Goal: Task Accomplishment & Management: Manage account settings

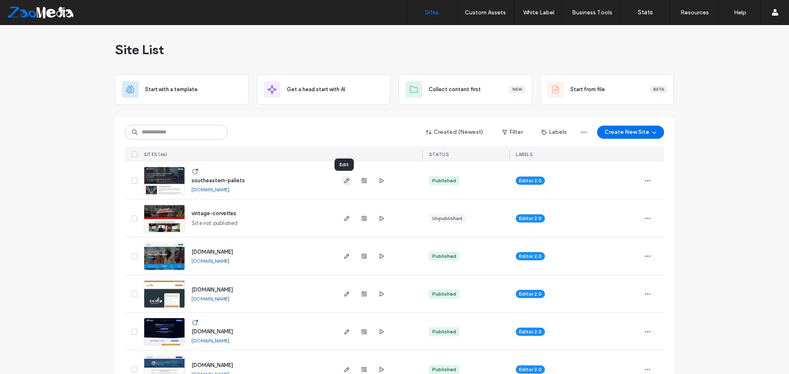
click at [342, 176] on span "button" at bounding box center [347, 181] width 10 height 10
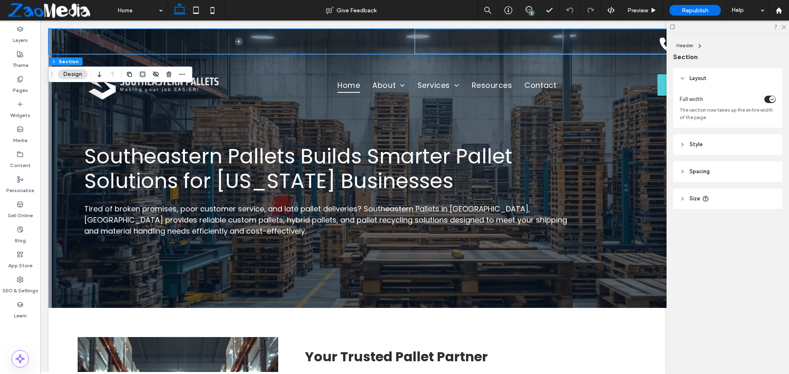
click at [700, 145] on span "Style" at bounding box center [695, 144] width 13 height 8
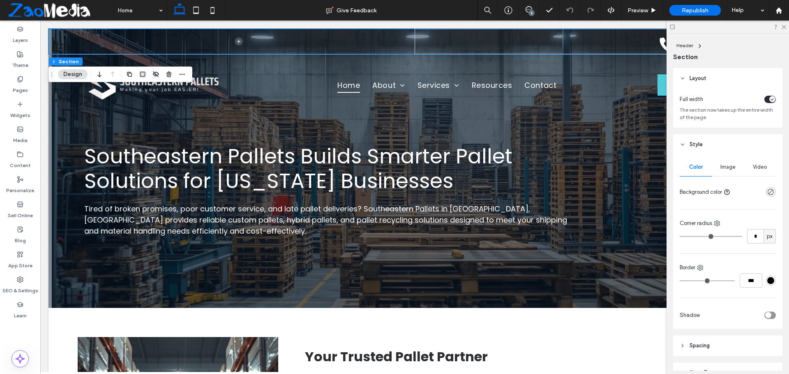
click at [765, 191] on div "rgba(6, 25, 44, 0)" at bounding box center [770, 192] width 10 height 10
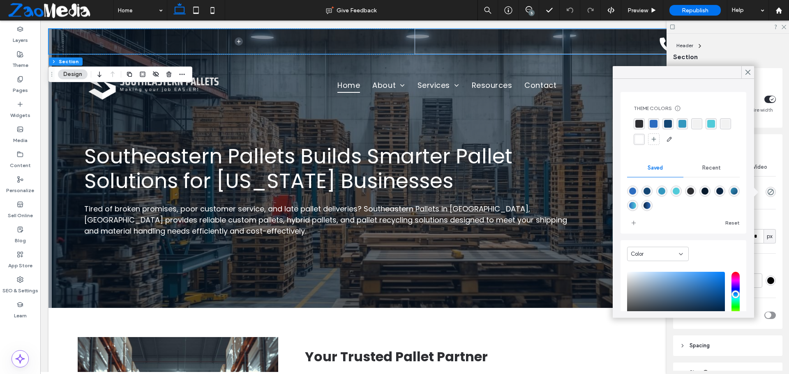
click at [708, 191] on div "rgba(6,25,44,1)" at bounding box center [704, 191] width 7 height 7
type input "***"
type input "****"
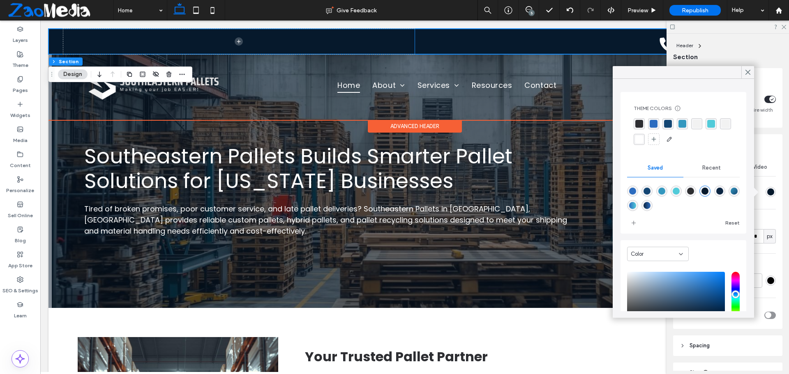
click at [559, 40] on div "[PHONE_NUMBER]" at bounding box center [589, 41] width 351 height 25
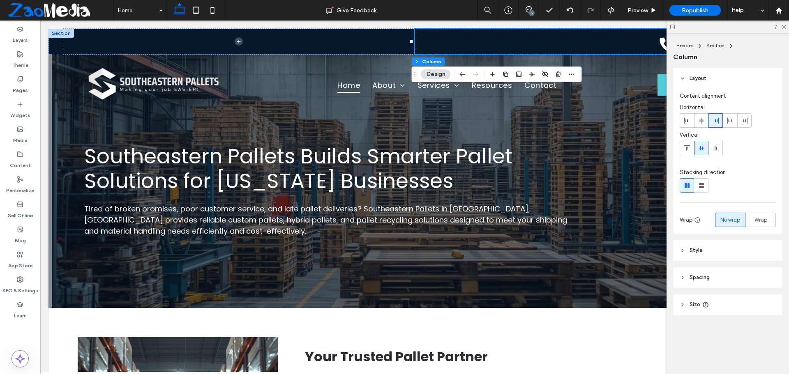
click at [704, 283] on header "Spacing" at bounding box center [727, 277] width 109 height 21
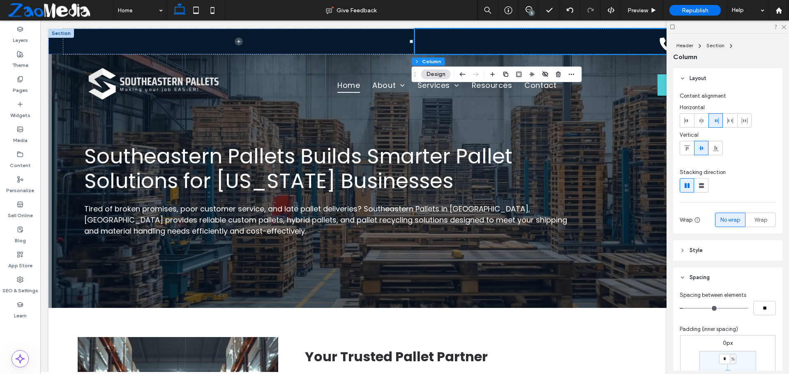
scroll to position [123, 0]
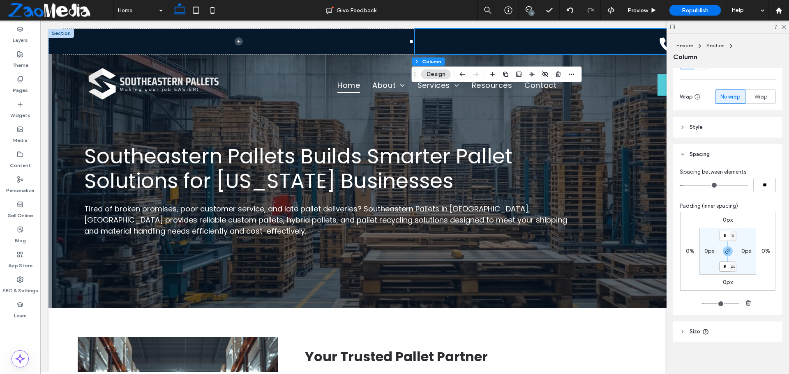
click at [721, 270] on input "*" at bounding box center [724, 267] width 11 height 10
click at [731, 266] on span "px" at bounding box center [733, 266] width 4 height 8
click at [724, 294] on div "%" at bounding box center [727, 293] width 11 height 14
type input "*"
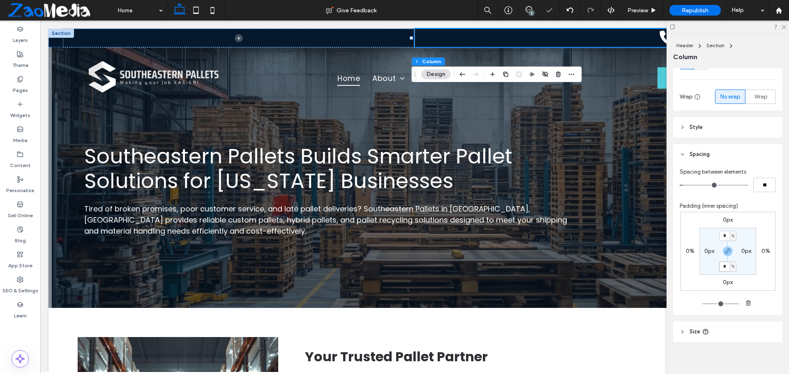
click at [724, 269] on input "*" at bounding box center [724, 267] width 11 height 10
type input "*"
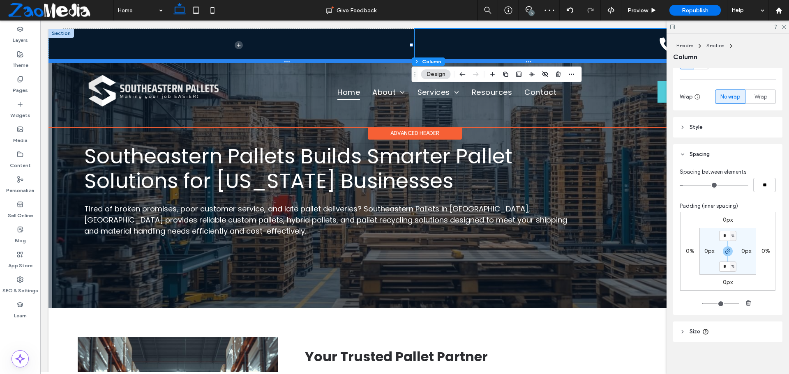
click at [633, 60] on div at bounding box center [411, 61] width 726 height 4
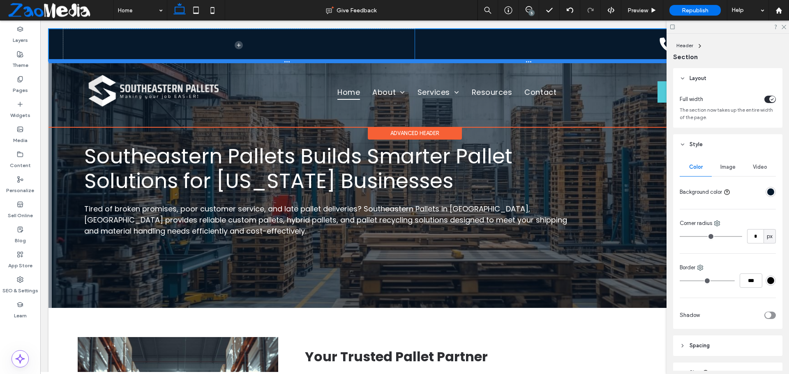
type input "**"
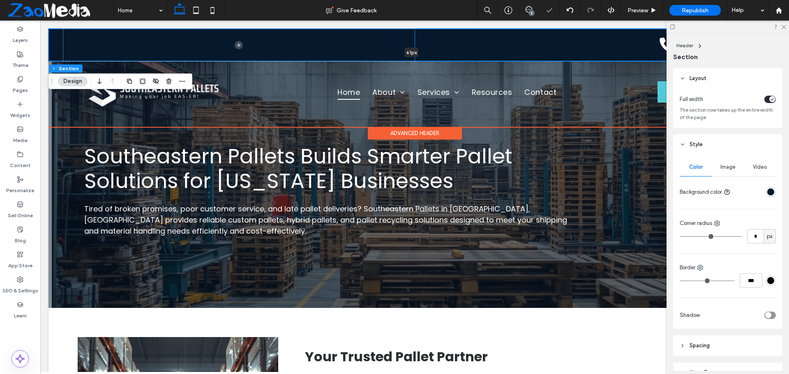
drag, startPoint x: 633, startPoint y: 60, endPoint x: 633, endPoint y: 53, distance: 7.0
click at [633, 53] on div "[PHONE_NUMBER] 61px Section" at bounding box center [414, 45] width 732 height 32
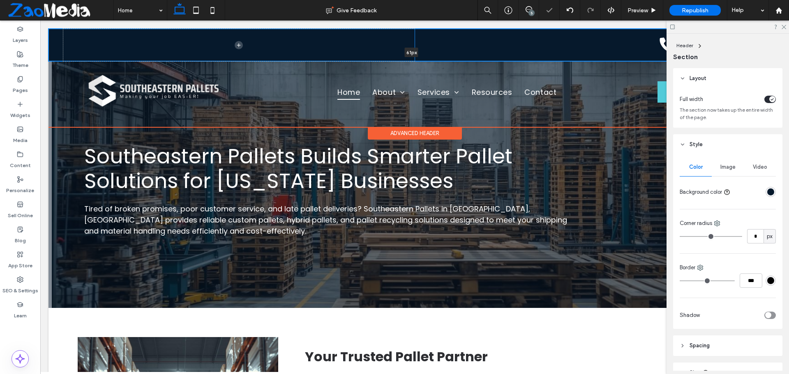
type input "**"
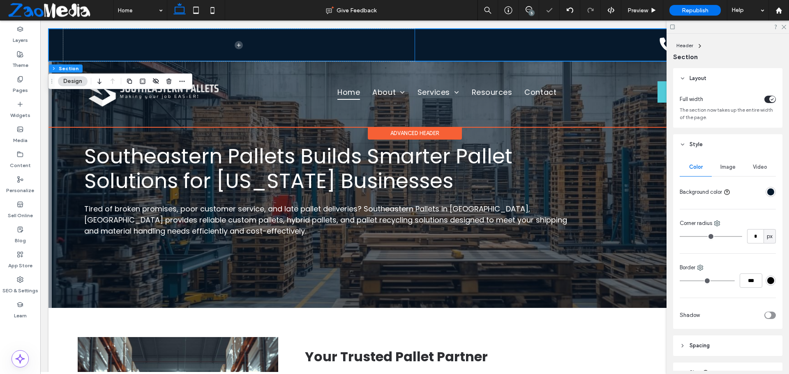
click at [633, 53] on div "[PHONE_NUMBER]" at bounding box center [589, 45] width 351 height 32
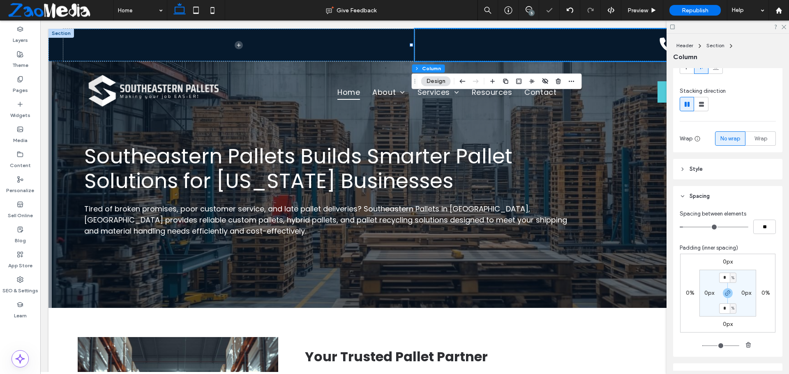
scroll to position [82, 0]
click at [722, 278] on input "*" at bounding box center [724, 277] width 11 height 10
type input "***"
type input "*"
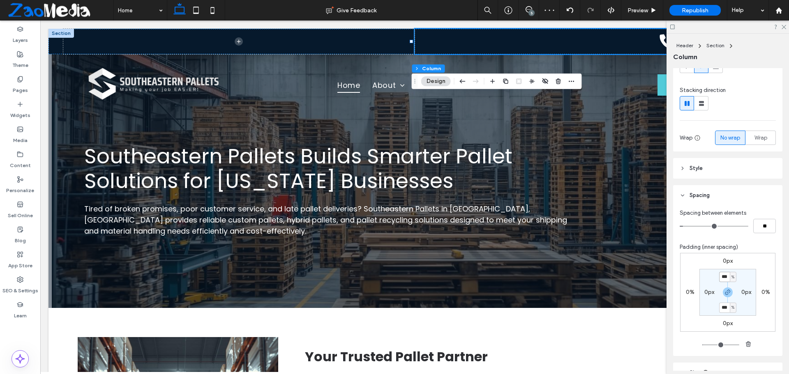
type input "***"
type input "*"
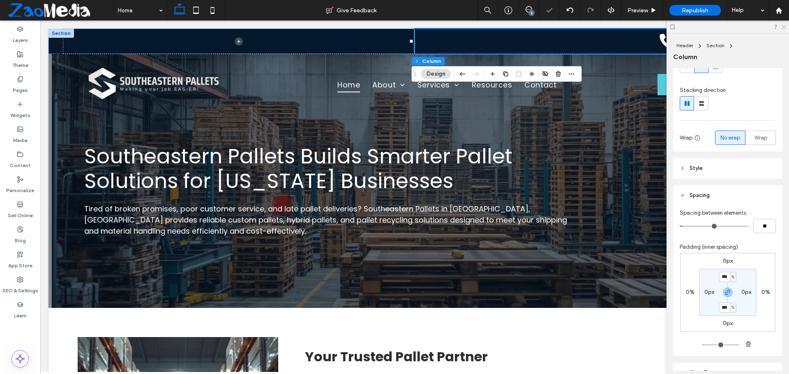
click at [783, 24] on icon at bounding box center [782, 26] width 5 height 5
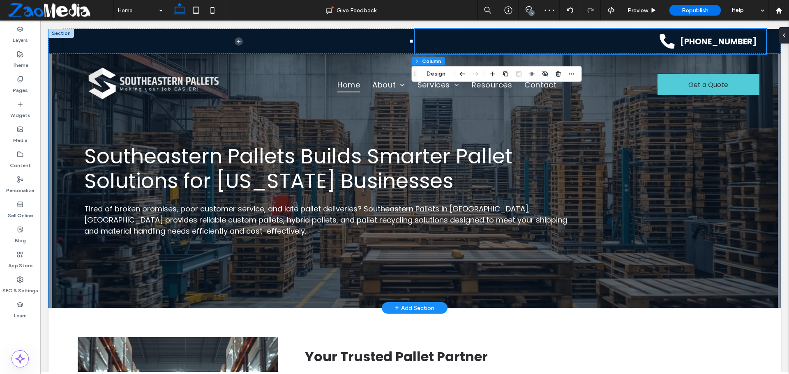
click at [764, 138] on div "Southeastern Pallets Builds Smarter Pallet Solutions for [US_STATE] Businesses …" at bounding box center [414, 168] width 732 height 279
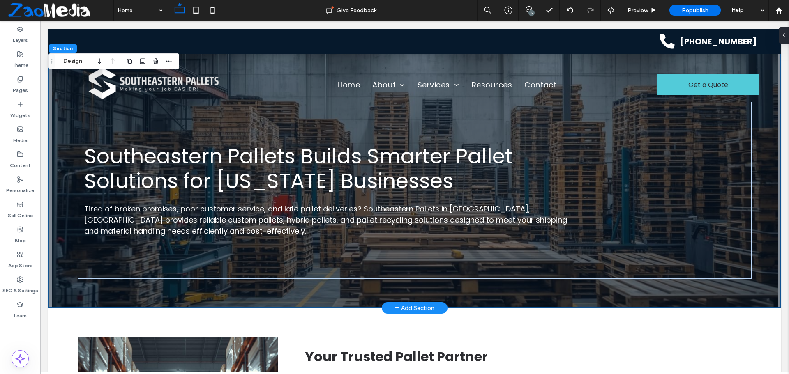
click at [767, 234] on div "Southeastern Pallets Builds Smarter Pallet Solutions for [US_STATE] Businesses …" at bounding box center [414, 168] width 732 height 279
click at [216, 11] on icon at bounding box center [212, 10] width 16 height 16
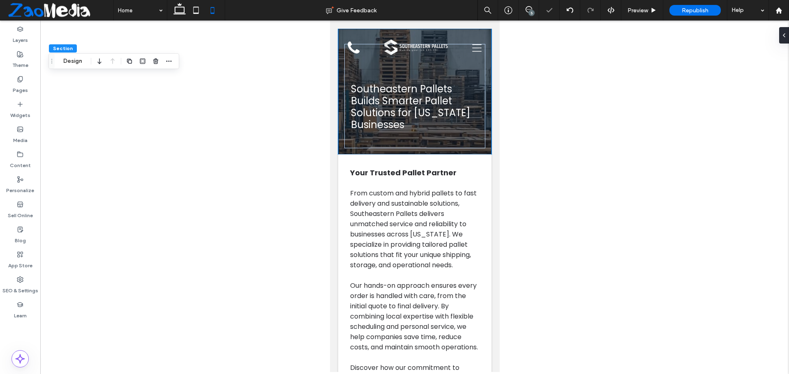
click at [577, 170] on div at bounding box center [414, 197] width 748 height 352
click at [174, 7] on icon at bounding box center [179, 10] width 16 height 16
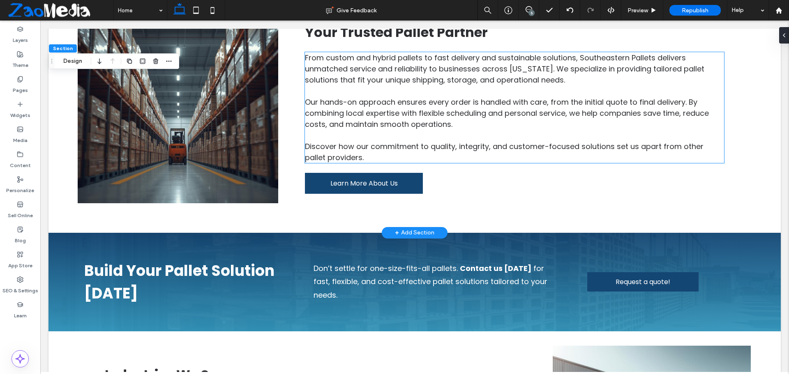
scroll to position [233, 0]
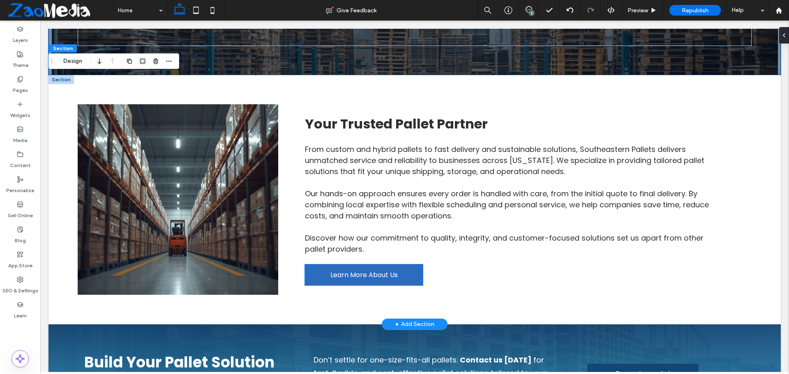
click at [372, 274] on span "Learn More About Us" at bounding box center [363, 275] width 67 height 10
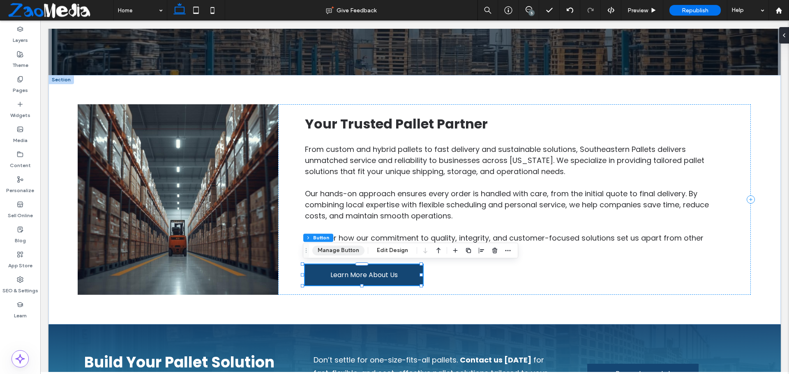
click at [345, 249] on button "Manage Button" at bounding box center [338, 251] width 52 height 10
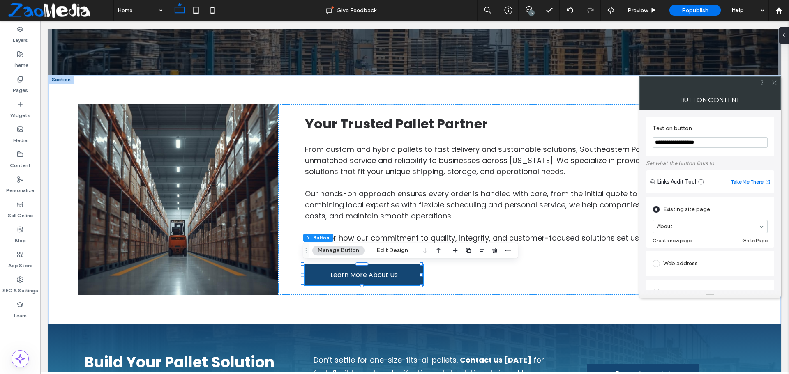
click at [771, 83] on icon at bounding box center [774, 83] width 6 height 6
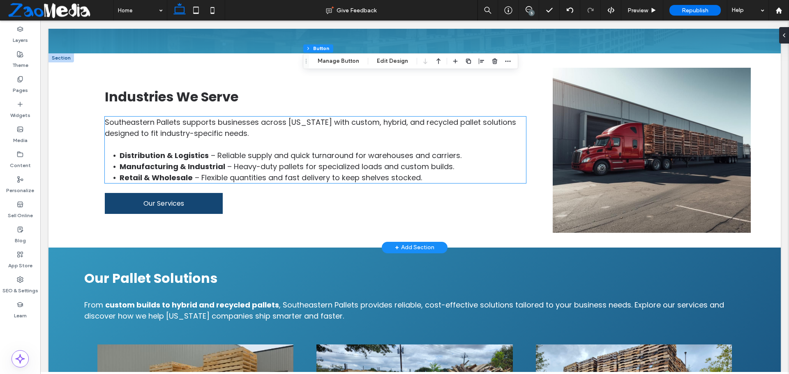
scroll to position [438, 0]
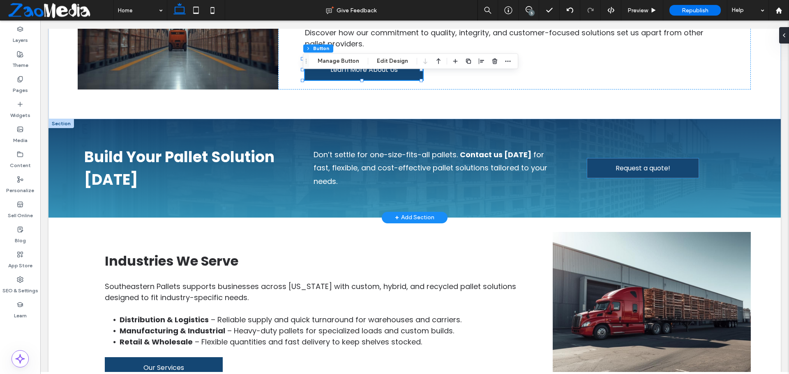
click at [656, 174] on link "Request a quote!" at bounding box center [642, 168] width 111 height 19
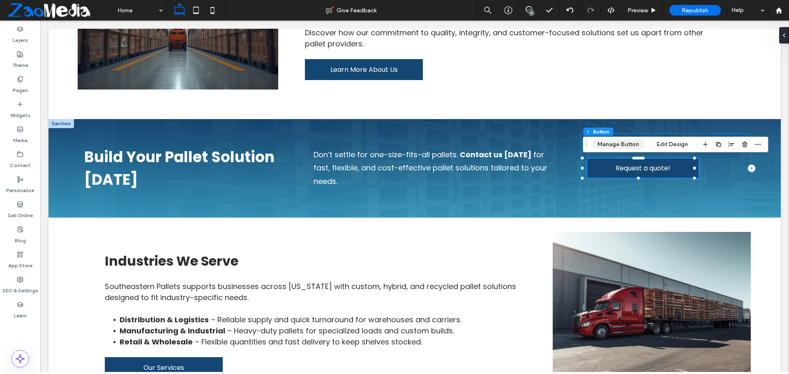
click at [621, 145] on button "Manage Button" at bounding box center [618, 145] width 52 height 10
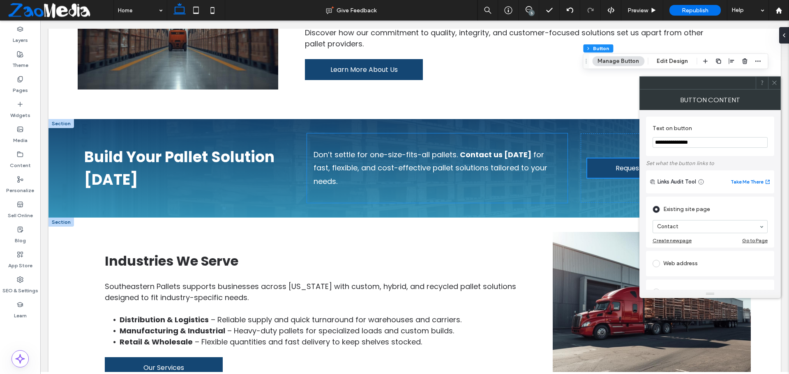
scroll to position [644, 0]
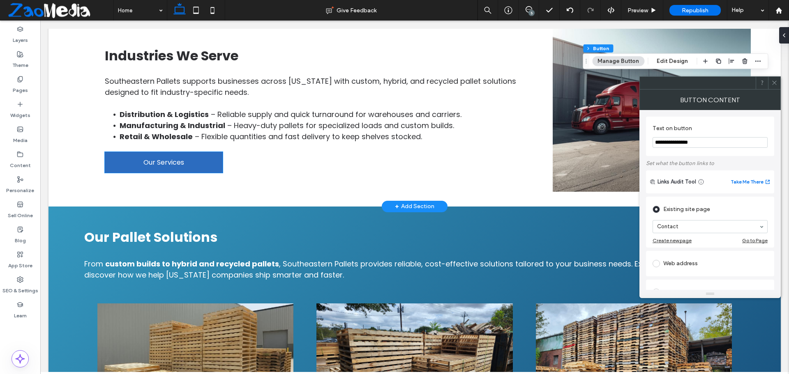
click at [175, 154] on link "Our Services" at bounding box center [164, 162] width 118 height 21
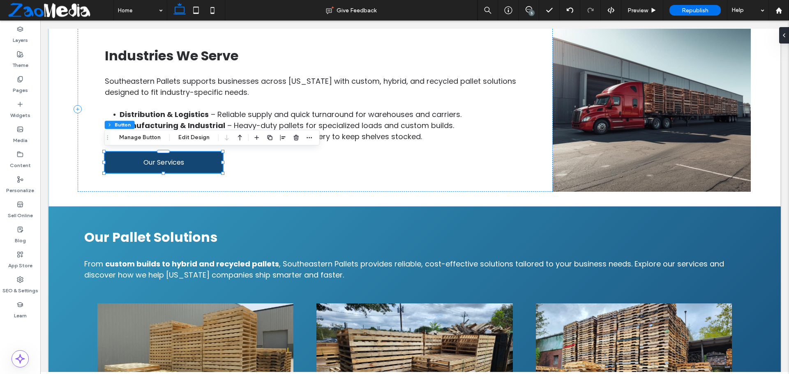
click at [142, 131] on div "Section Column Button Manage Button Edit Design" at bounding box center [211, 138] width 215 height 16
click at [142, 134] on button "Manage Button" at bounding box center [140, 138] width 52 height 10
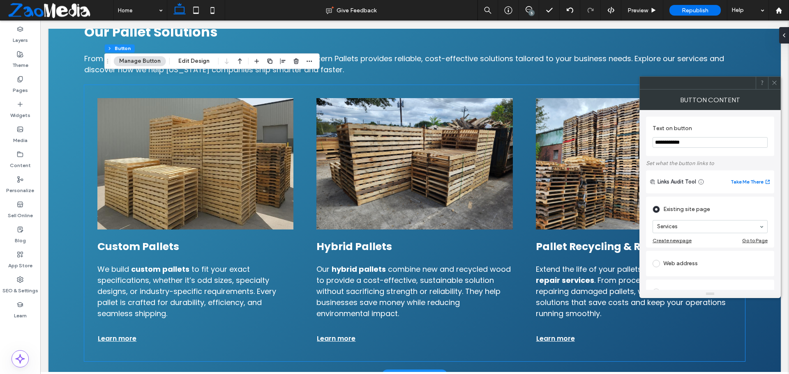
scroll to position [1054, 0]
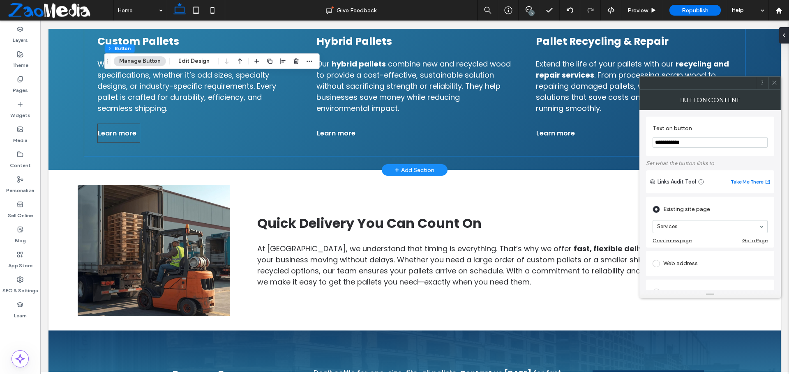
click at [124, 136] on span "Learn more" at bounding box center [117, 133] width 39 height 10
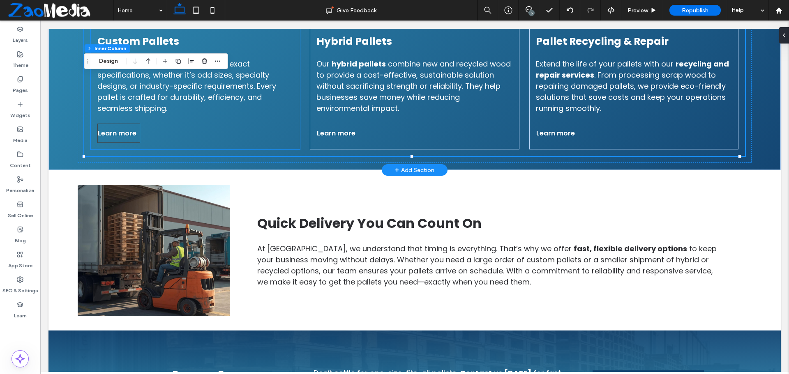
click at [112, 135] on span "Learn more" at bounding box center [117, 133] width 39 height 10
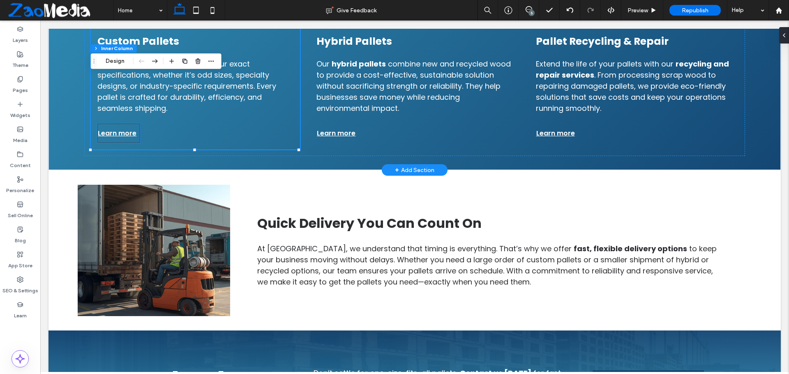
click at [114, 131] on span "Learn more" at bounding box center [117, 133] width 39 height 10
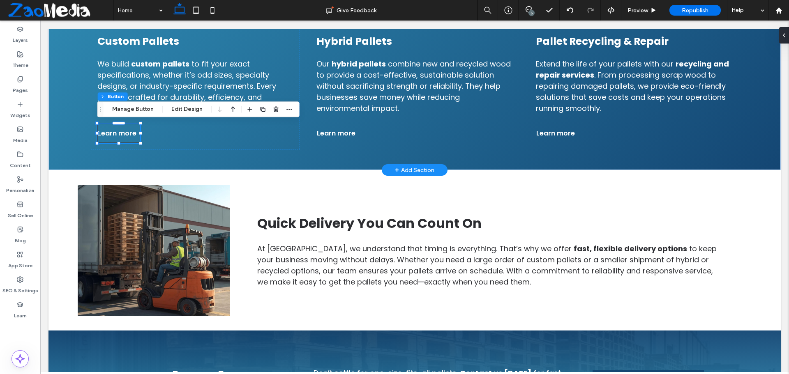
type input "**"
click at [140, 107] on button "Manage Button" at bounding box center [133, 109] width 52 height 10
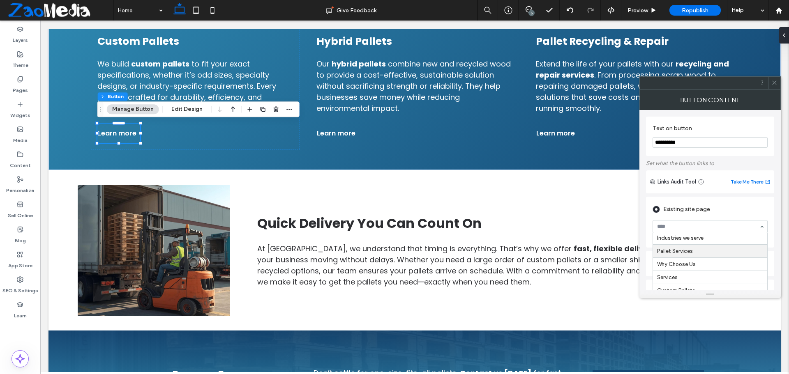
scroll to position [82, 0]
click at [774, 82] on icon at bounding box center [774, 83] width 6 height 6
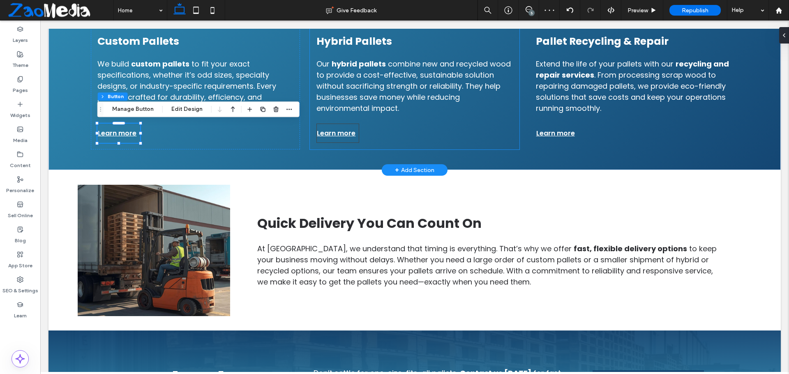
click at [347, 135] on span "Learn more" at bounding box center [336, 133] width 39 height 10
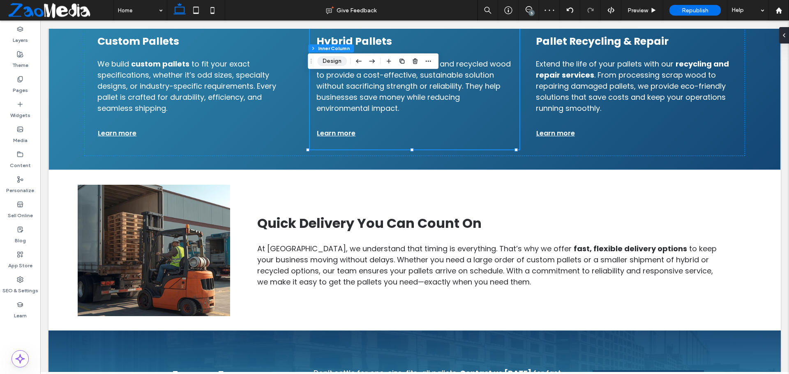
click at [333, 59] on button "Design" at bounding box center [332, 61] width 30 height 10
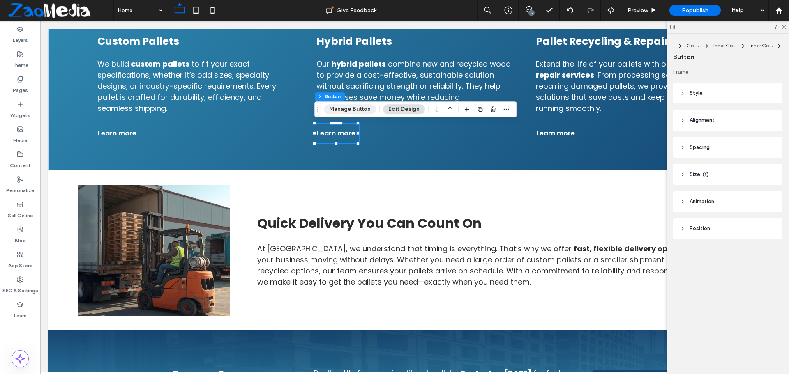
click at [361, 110] on button "Manage Button" at bounding box center [350, 109] width 52 height 10
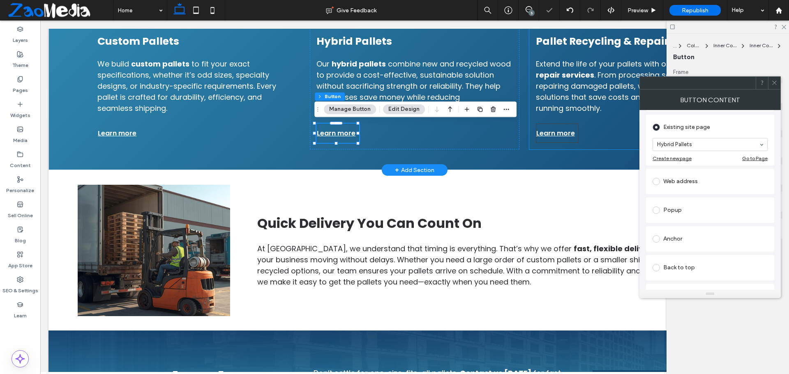
click at [556, 138] on span "Learn more" at bounding box center [555, 133] width 39 height 10
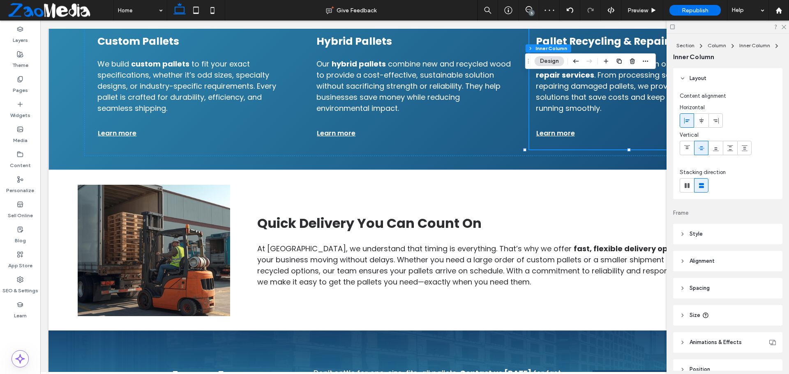
click at [542, 61] on button "Design" at bounding box center [549, 61] width 30 height 10
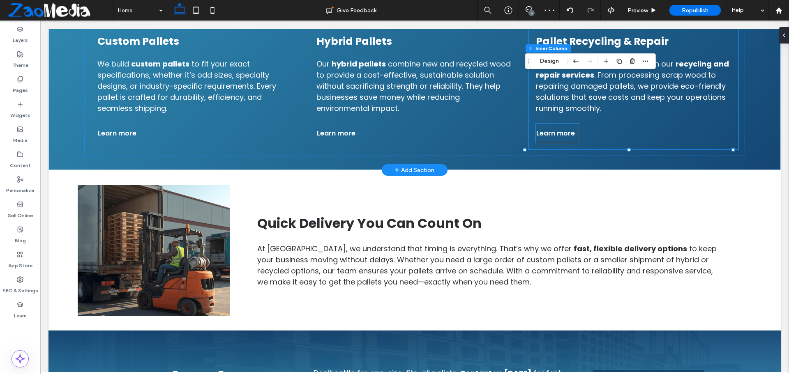
click at [548, 132] on span "Learn more" at bounding box center [555, 133] width 39 height 10
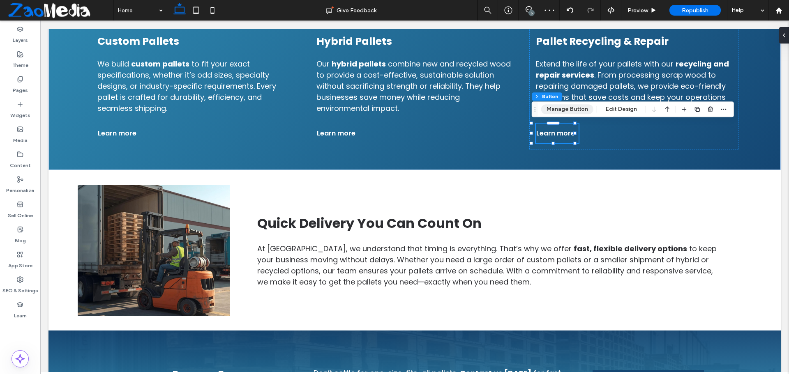
click at [552, 109] on button "Manage Button" at bounding box center [567, 109] width 52 height 10
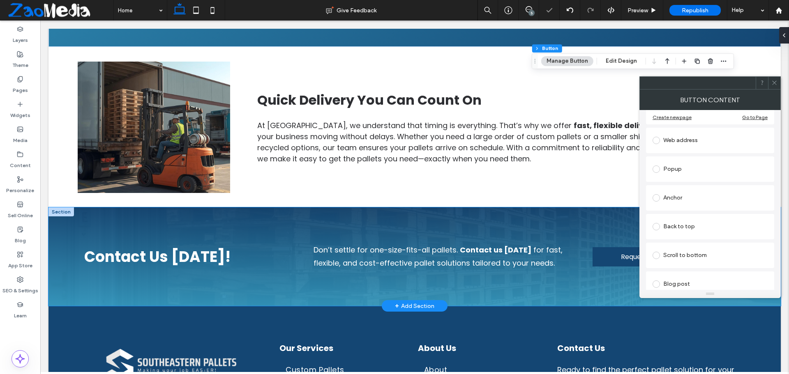
scroll to position [1301, 0]
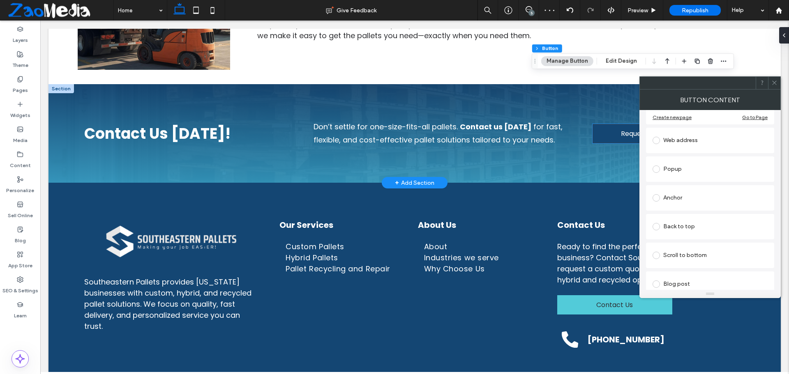
click at [611, 134] on link "Request a quote!" at bounding box center [647, 133] width 111 height 19
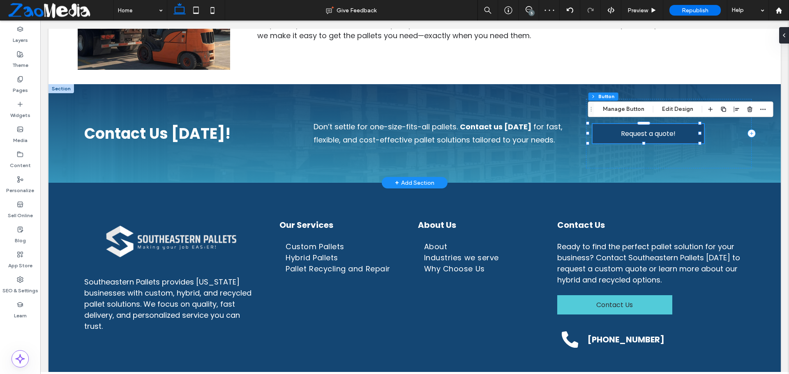
type input "**"
click at [616, 105] on button "Manage Button" at bounding box center [623, 109] width 52 height 10
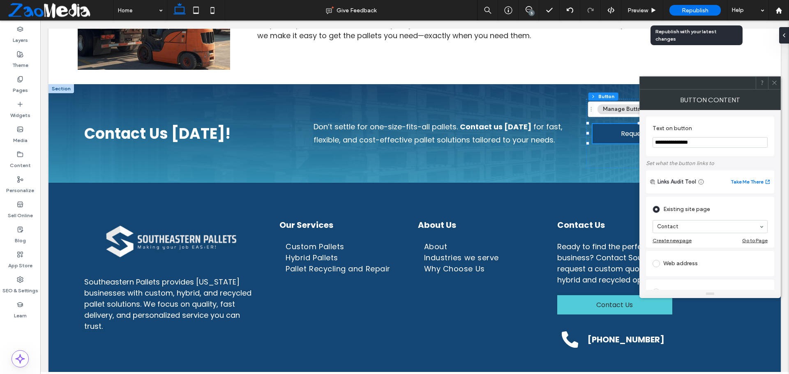
click at [683, 12] on span "Republish" at bounding box center [694, 10] width 27 height 7
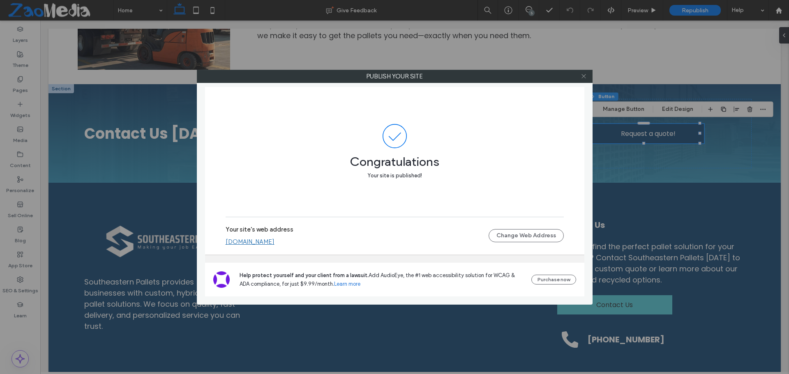
click at [586, 76] on icon at bounding box center [583, 76] width 6 height 6
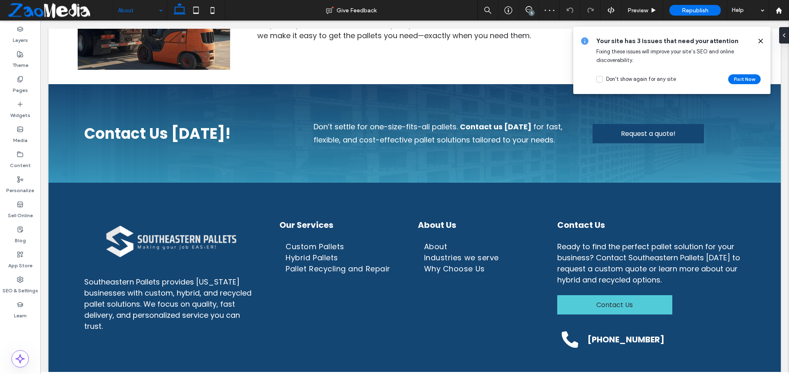
click at [759, 40] on use at bounding box center [760, 41] width 4 height 4
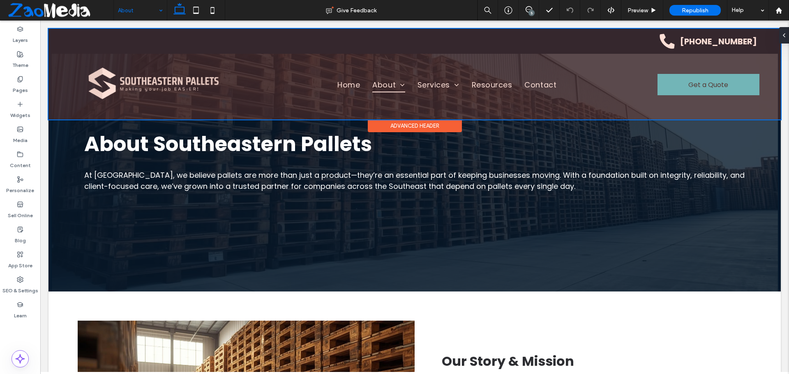
click at [667, 81] on div at bounding box center [414, 74] width 732 height 91
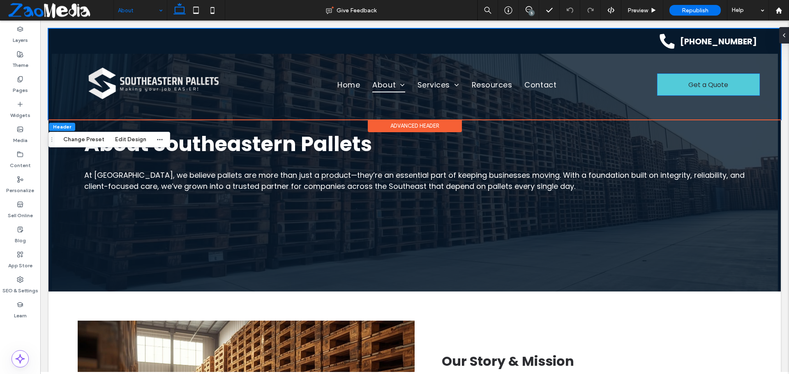
click at [667, 81] on link "Get a Quote" at bounding box center [708, 84] width 102 height 21
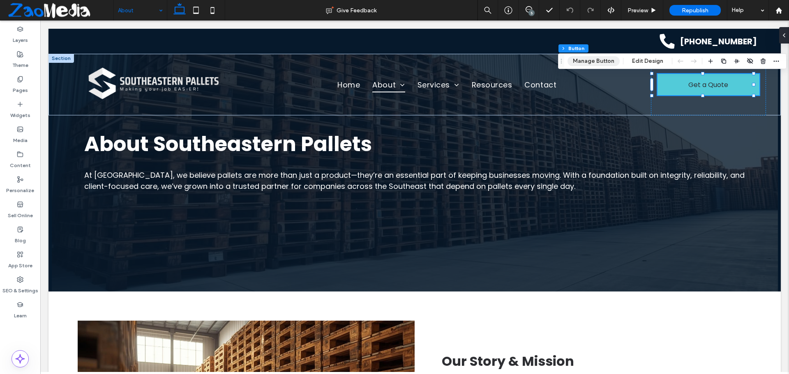
click at [601, 62] on button "Manage Button" at bounding box center [593, 61] width 52 height 10
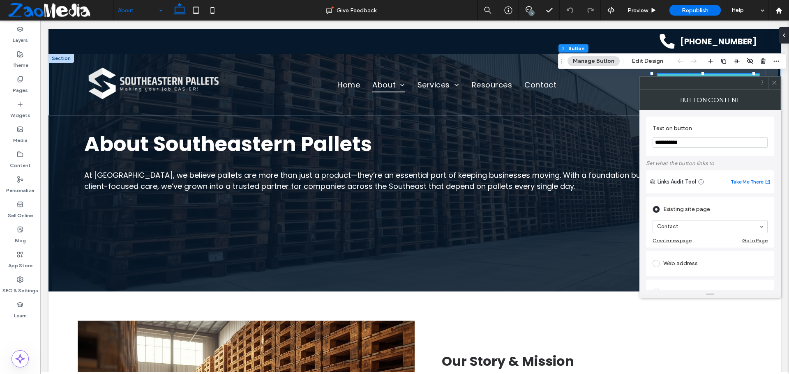
click at [776, 83] on icon at bounding box center [774, 83] width 6 height 6
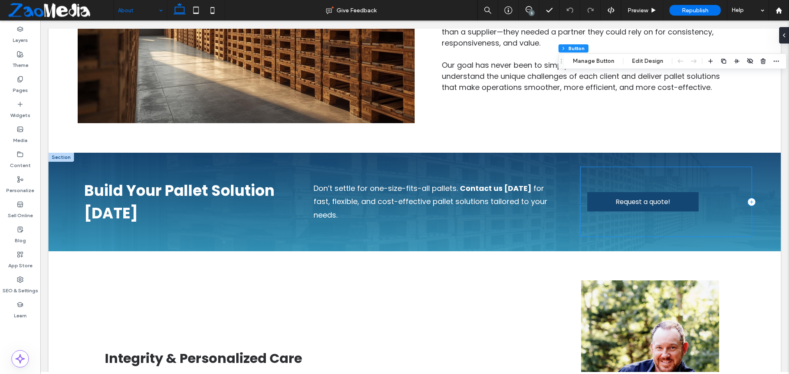
scroll to position [329, 0]
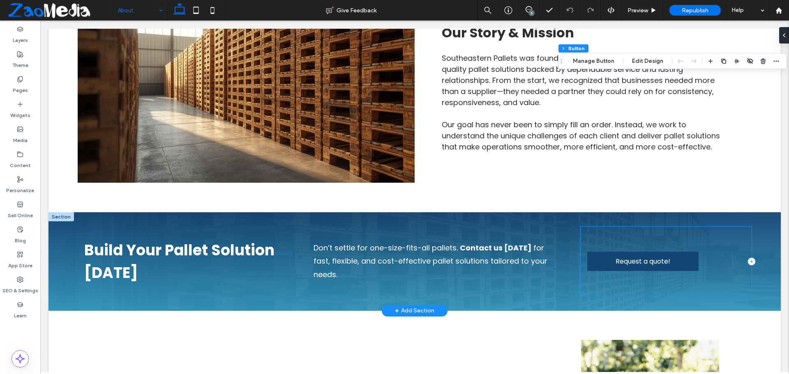
click at [612, 271] on div "Request a quote!" at bounding box center [665, 261] width 170 height 69
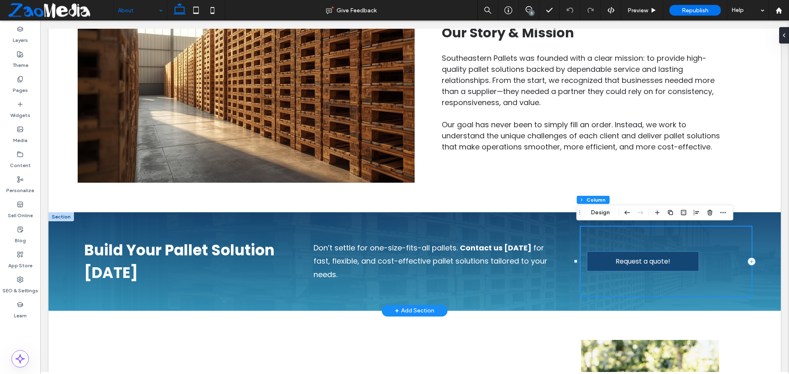
click at [615, 264] on span "Request a quote!" at bounding box center [642, 261] width 55 height 10
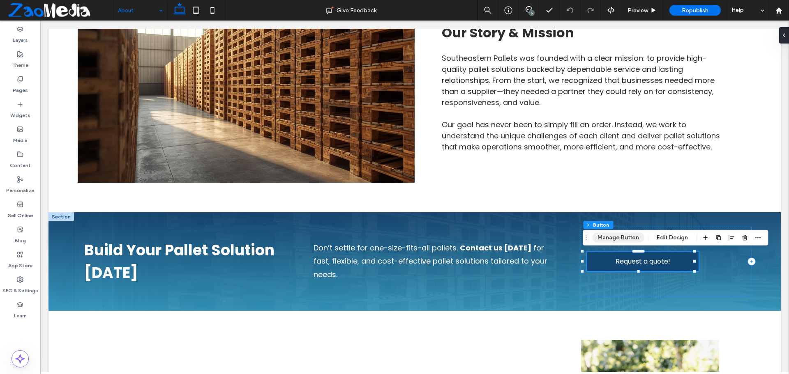
click at [615, 233] on button "Manage Button" at bounding box center [618, 238] width 52 height 10
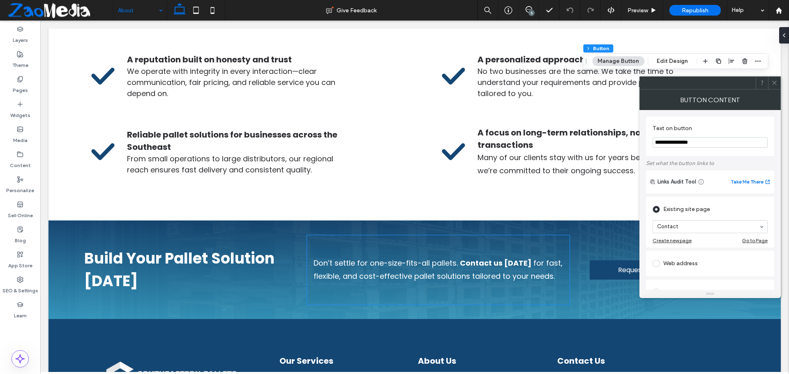
scroll to position [1232, 0]
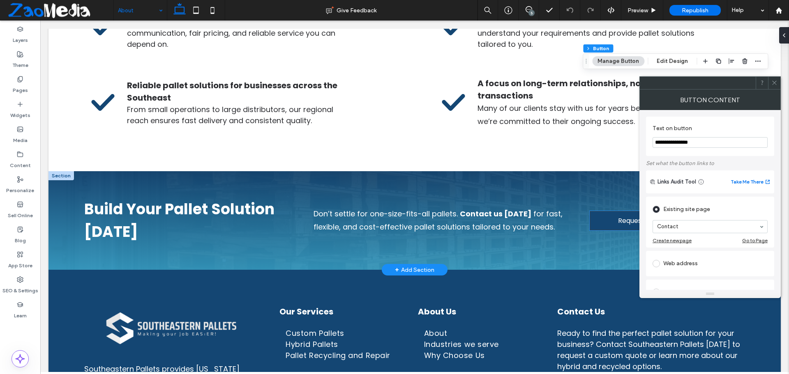
click at [604, 225] on link "Request a quote!" at bounding box center [644, 220] width 111 height 19
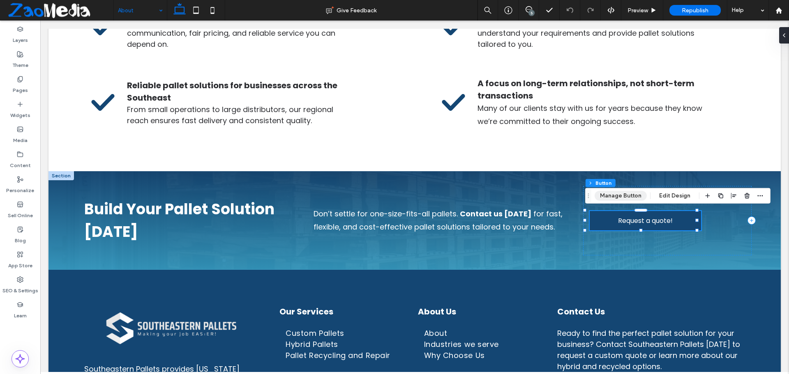
click at [616, 197] on button "Manage Button" at bounding box center [620, 196] width 52 height 10
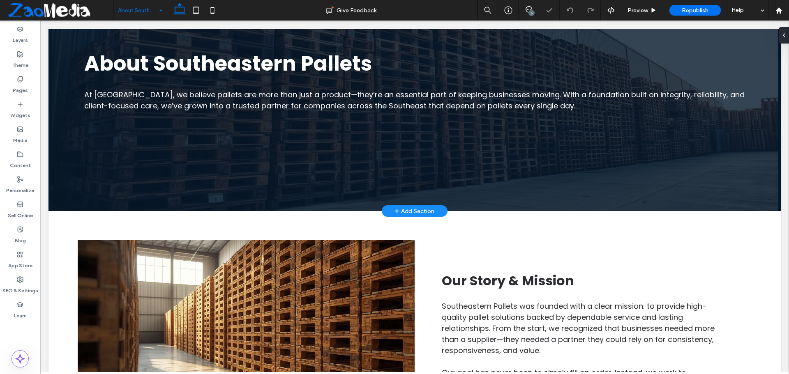
scroll to position [164, 0]
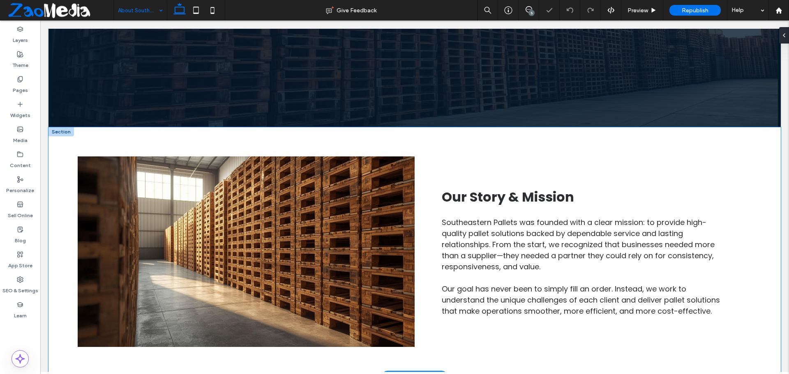
click at [594, 136] on div "Our Story & Mission Southeastern Pallets was founded with a clear mission: to p…" at bounding box center [414, 251] width 732 height 249
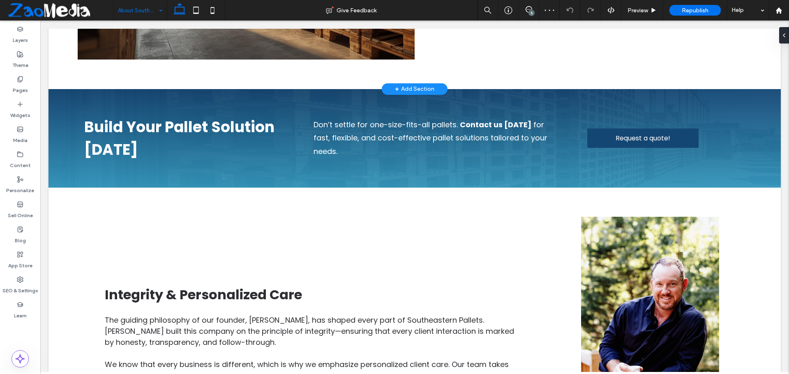
click at [594, 136] on link "Request a quote!" at bounding box center [642, 138] width 111 height 19
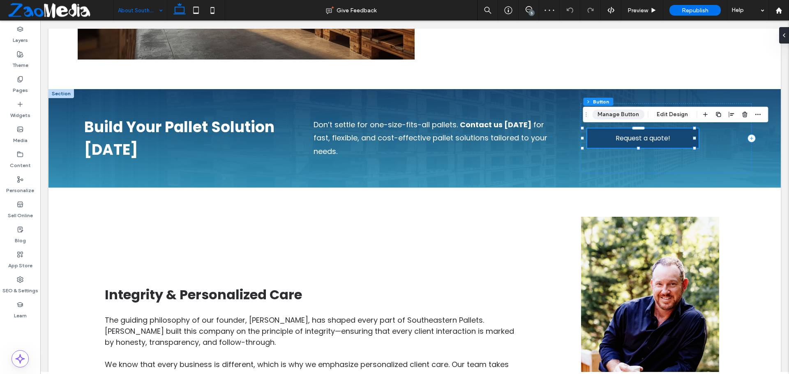
click at [611, 114] on button "Manage Button" at bounding box center [618, 115] width 52 height 10
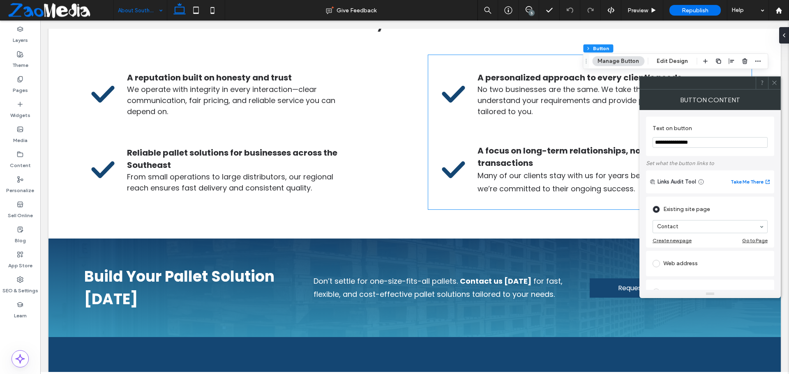
scroll to position [1273, 0]
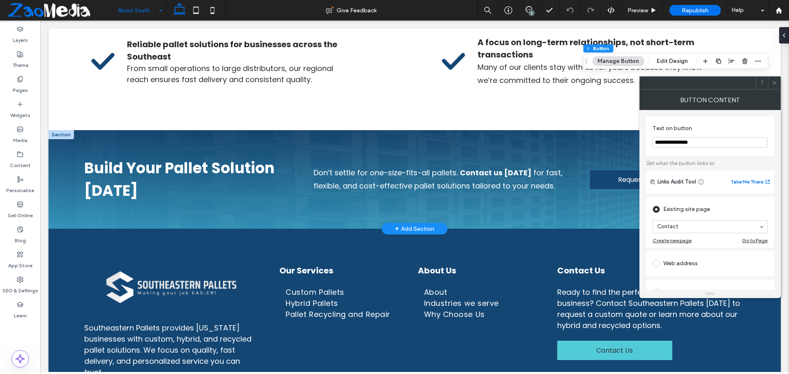
click at [605, 175] on link "Request a quote!" at bounding box center [644, 179] width 111 height 19
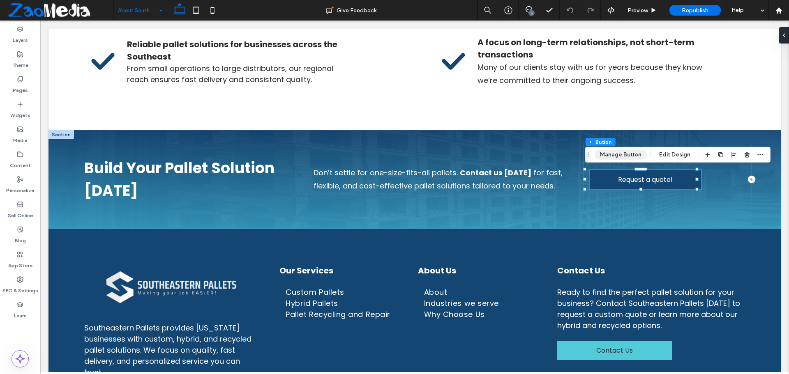
click at [618, 155] on button "Manage Button" at bounding box center [620, 155] width 52 height 10
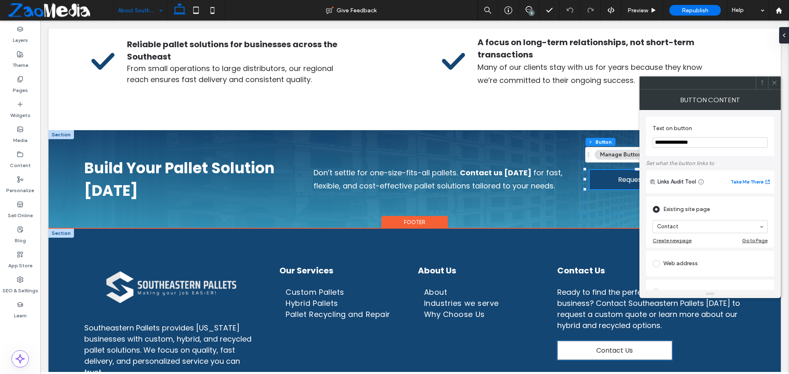
click at [563, 348] on link "Contact Us" at bounding box center [614, 350] width 115 height 19
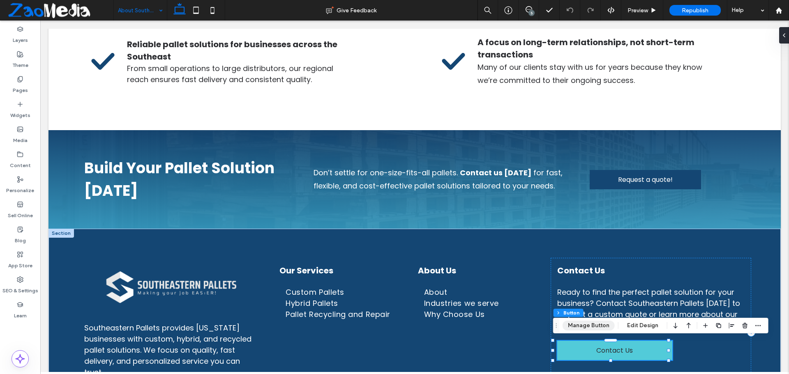
click at [577, 325] on button "Manage Button" at bounding box center [588, 326] width 52 height 10
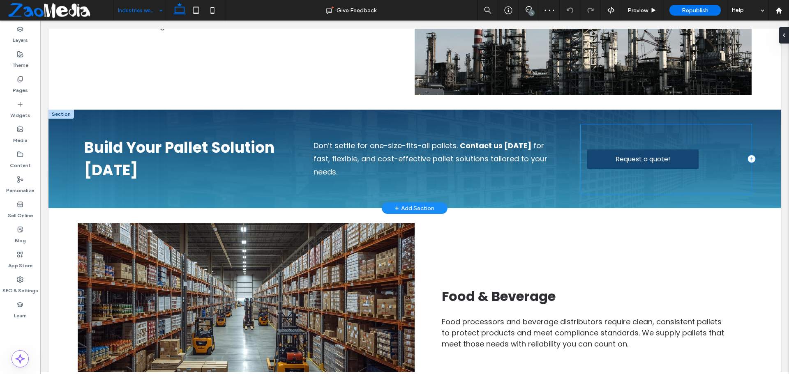
scroll to position [575, 0]
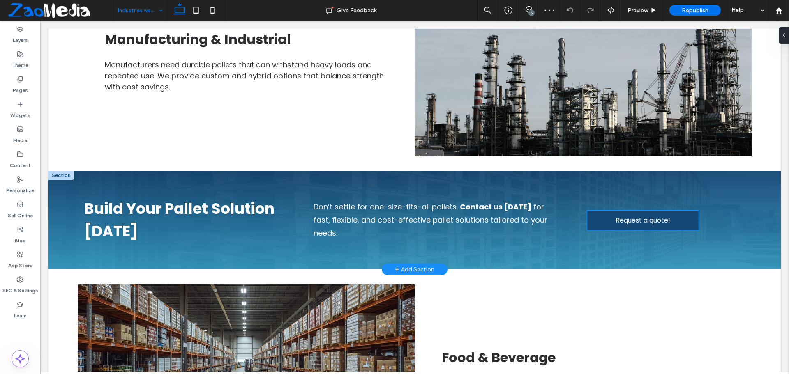
click at [615, 219] on span "Request a quote!" at bounding box center [642, 220] width 55 height 10
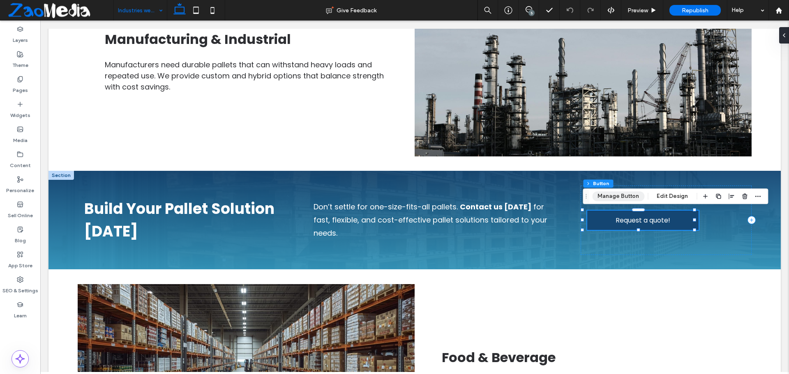
click at [605, 191] on button "Manage Button" at bounding box center [618, 196] width 52 height 10
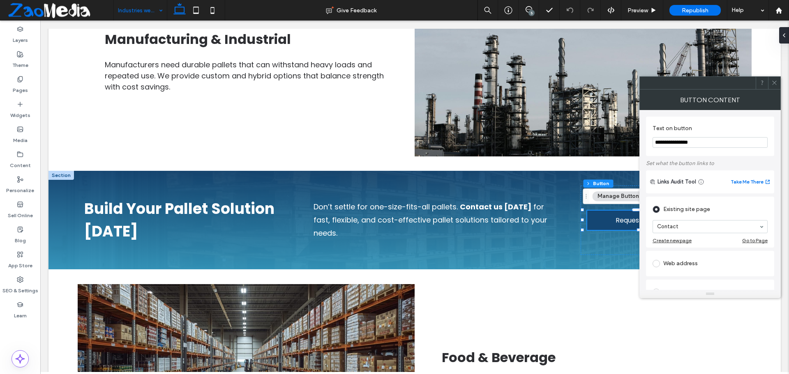
click at [773, 84] on icon at bounding box center [774, 83] width 6 height 6
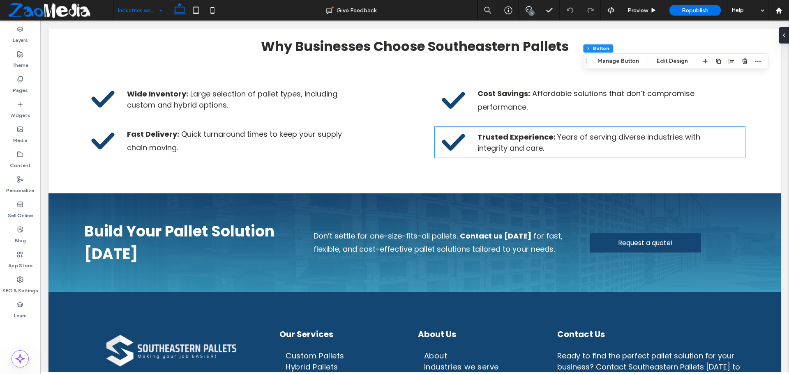
scroll to position [1561, 0]
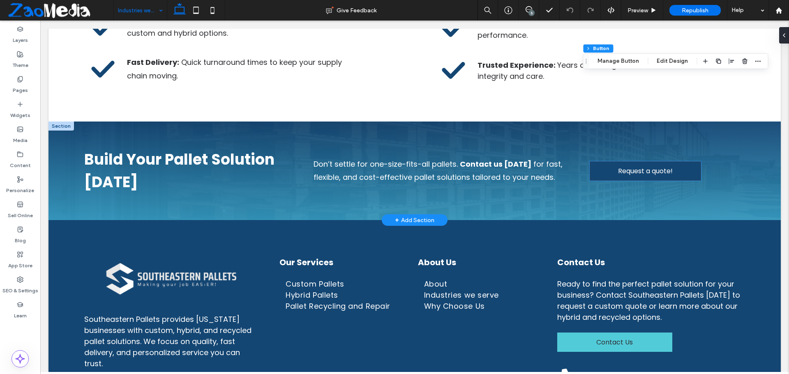
click at [608, 169] on link "Request a quote!" at bounding box center [644, 170] width 111 height 19
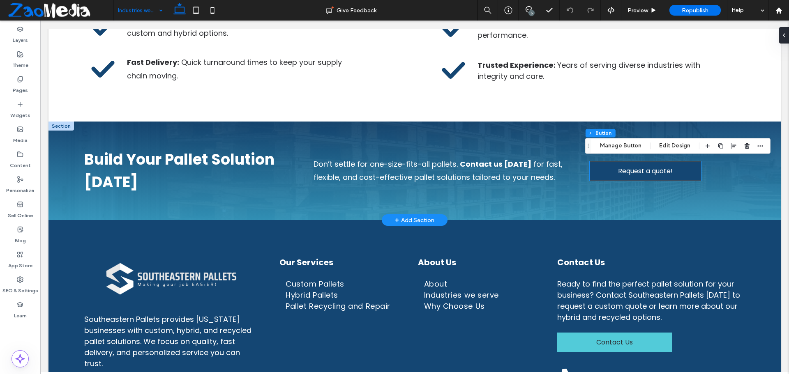
type input "**"
click at [614, 146] on button "Manage Button" at bounding box center [620, 146] width 52 height 10
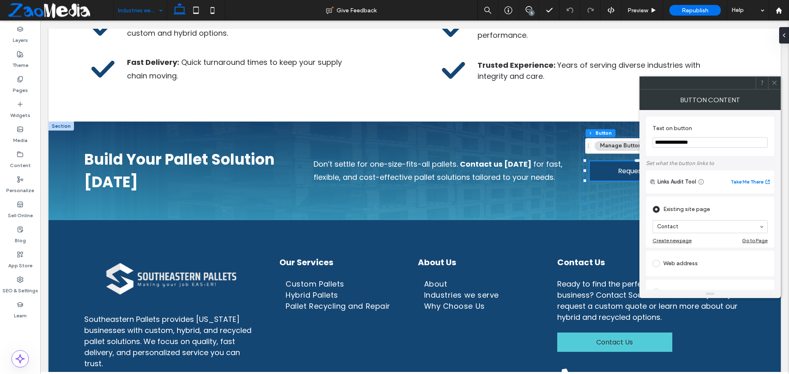
click at [774, 82] on icon at bounding box center [774, 83] width 6 height 6
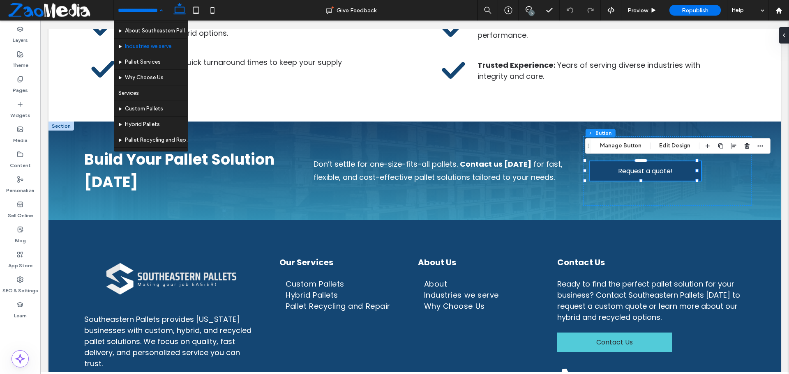
scroll to position [41, 0]
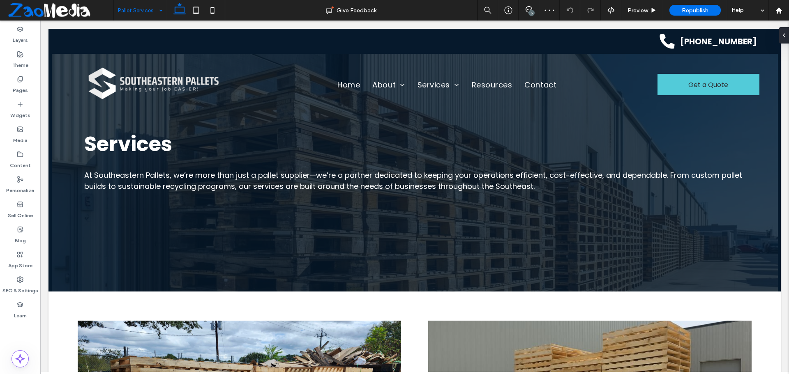
scroll to position [411, 0]
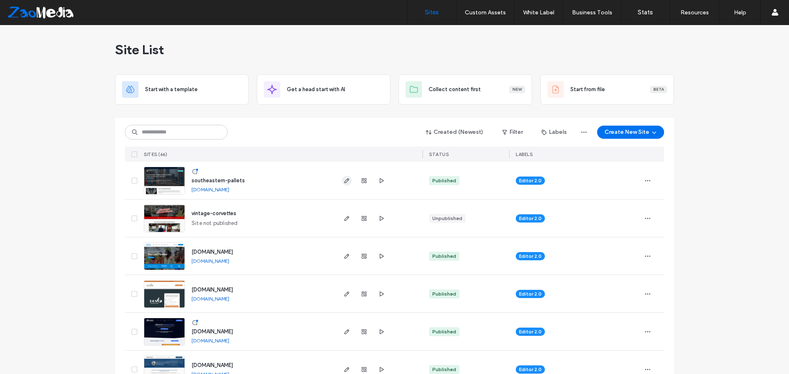
click at [343, 178] on icon "button" at bounding box center [346, 180] width 7 height 7
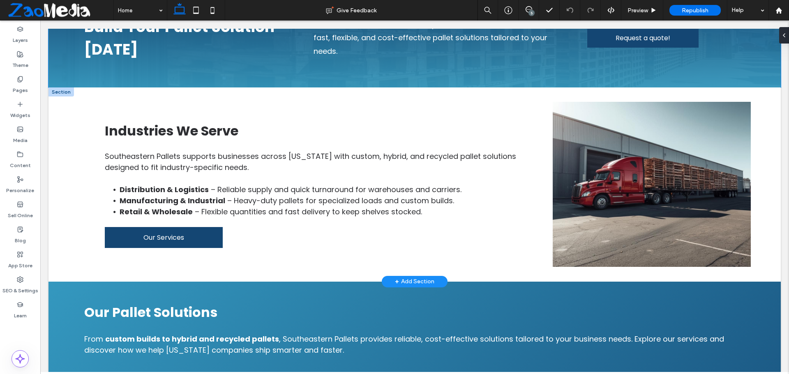
scroll to position [616, 0]
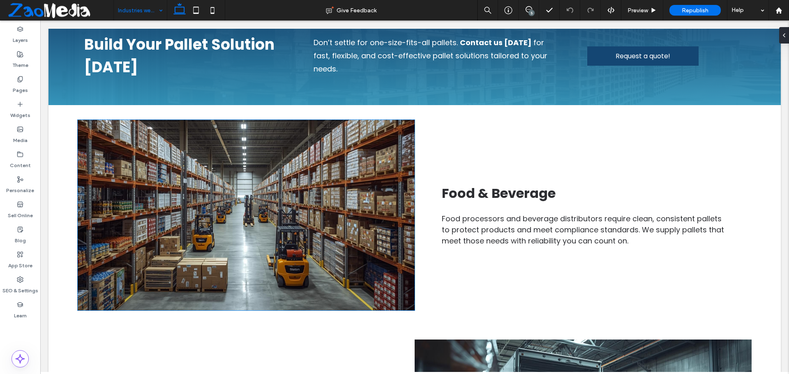
scroll to position [575, 0]
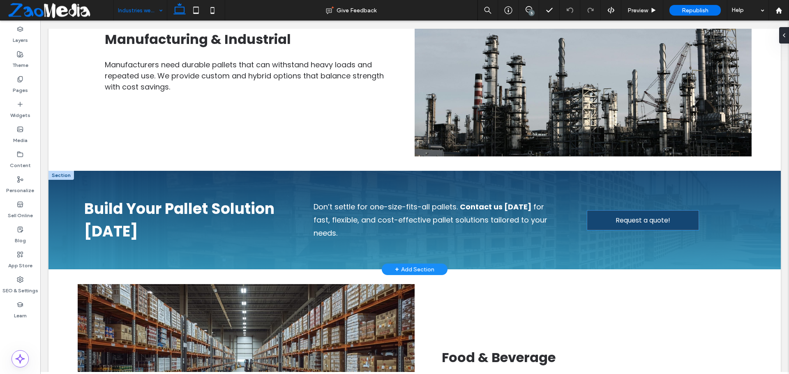
click at [598, 221] on link "Request a quote!" at bounding box center [642, 220] width 111 height 19
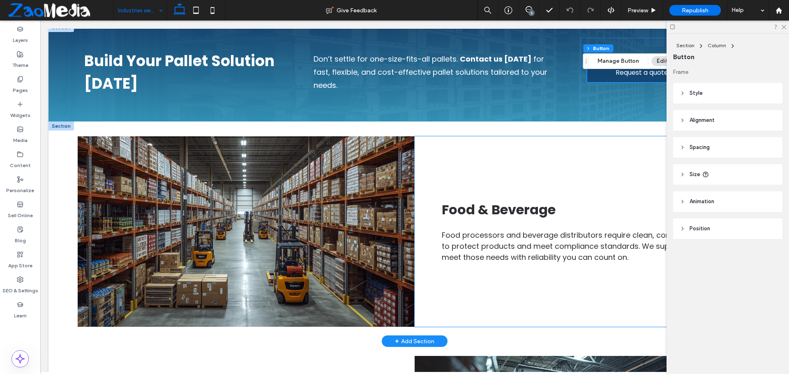
scroll to position [657, 0]
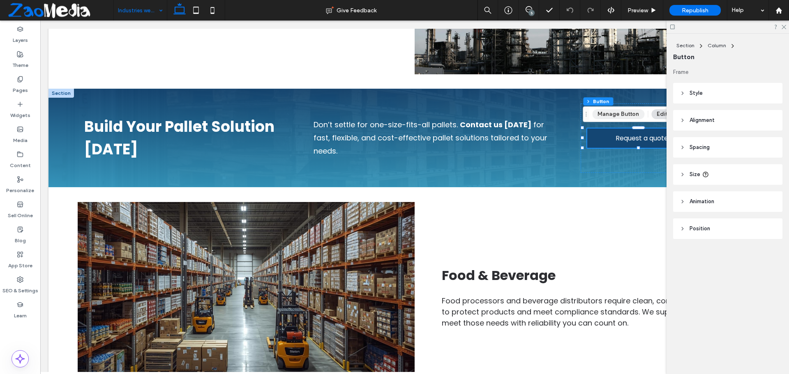
click at [612, 113] on button "Manage Button" at bounding box center [618, 114] width 52 height 10
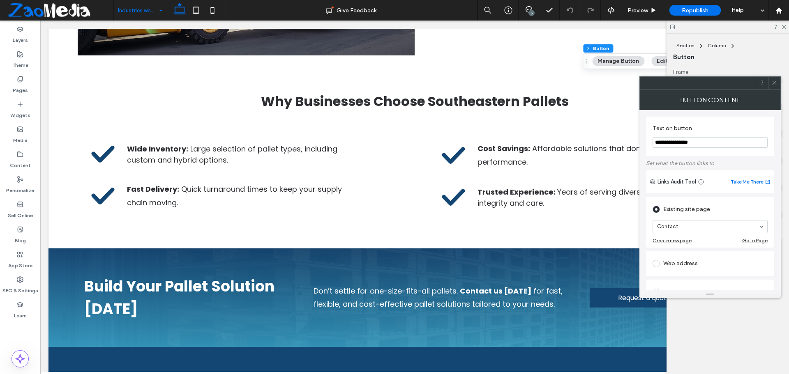
scroll to position [1478, 0]
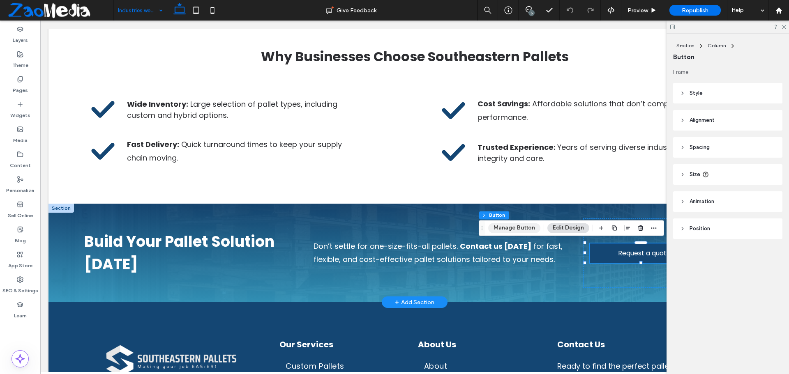
click at [502, 232] on button "Manage Button" at bounding box center [514, 228] width 52 height 10
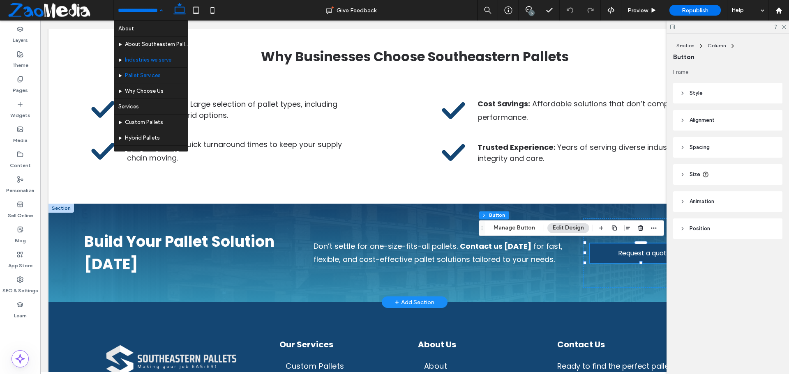
scroll to position [41, 0]
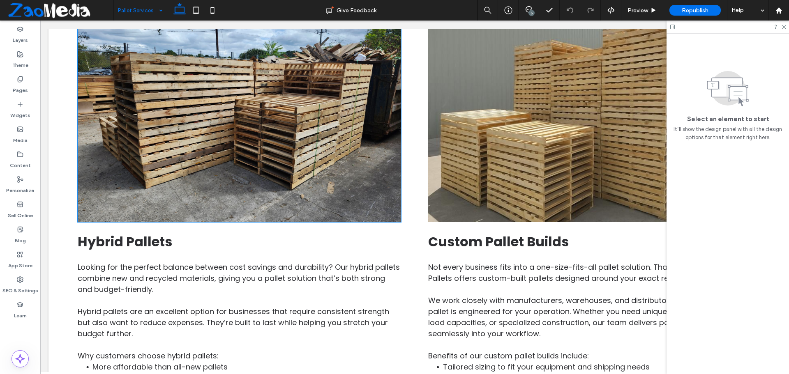
scroll to position [411, 0]
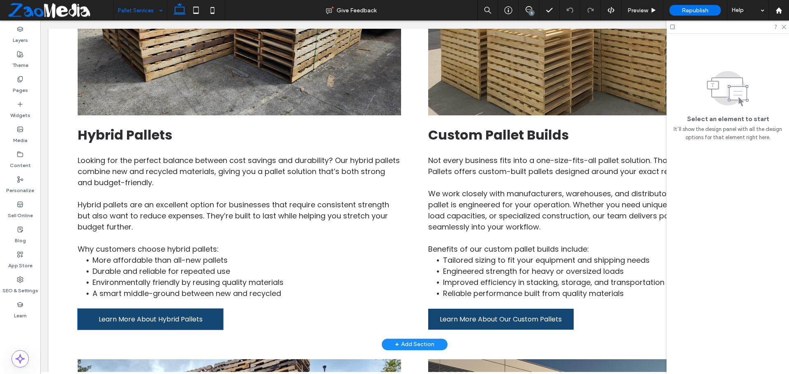
click at [177, 324] on span "Learn More About Hybrid Pallets" at bounding box center [151, 319] width 104 height 10
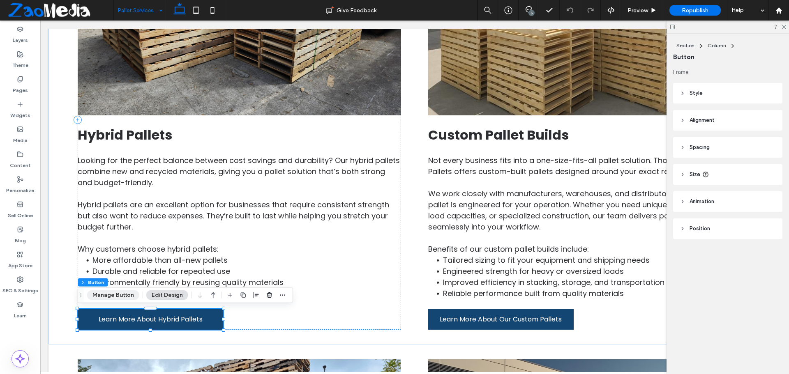
click at [114, 293] on button "Manage Button" at bounding box center [113, 295] width 52 height 10
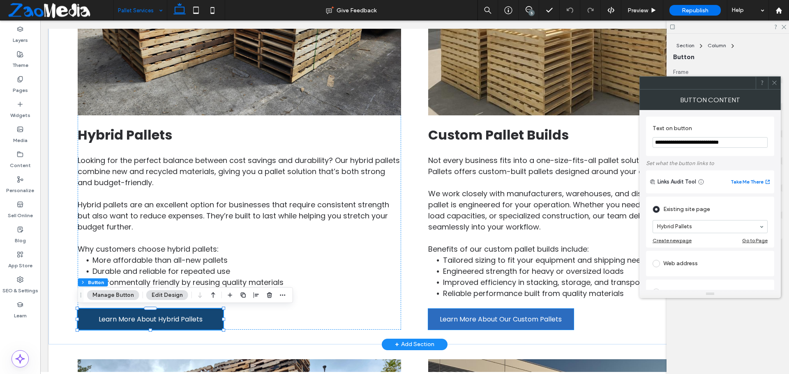
click at [444, 318] on span "Learn More About Our Custom Pallets" at bounding box center [500, 319] width 122 height 10
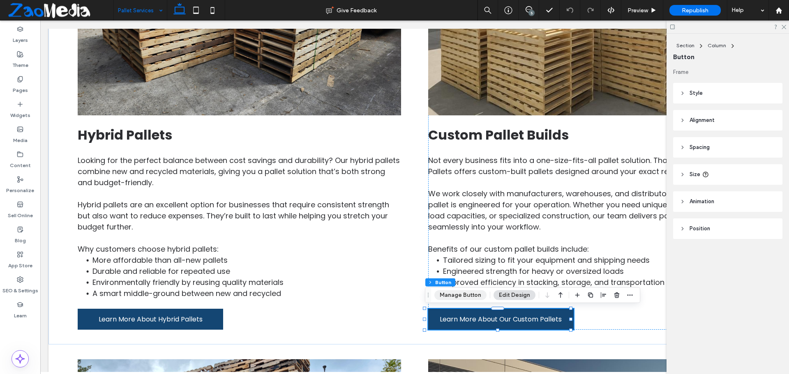
click at [446, 295] on button "Manage Button" at bounding box center [460, 295] width 52 height 10
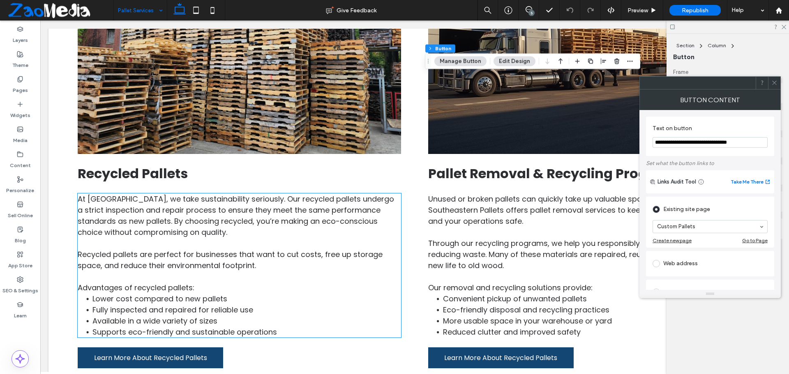
scroll to position [945, 0]
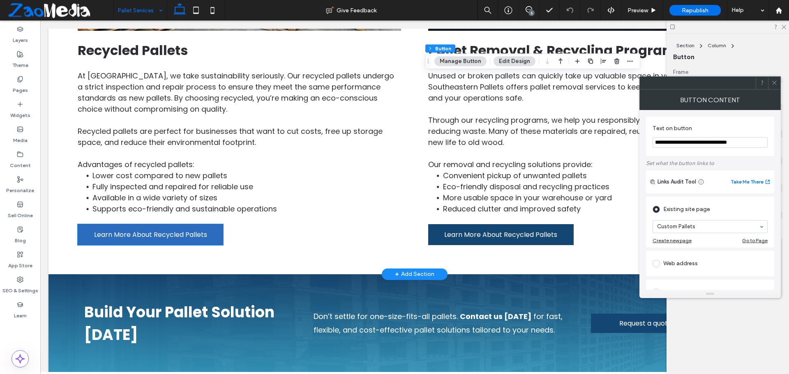
click at [184, 236] on span "Learn More About Recycled Pallets" at bounding box center [150, 235] width 113 height 10
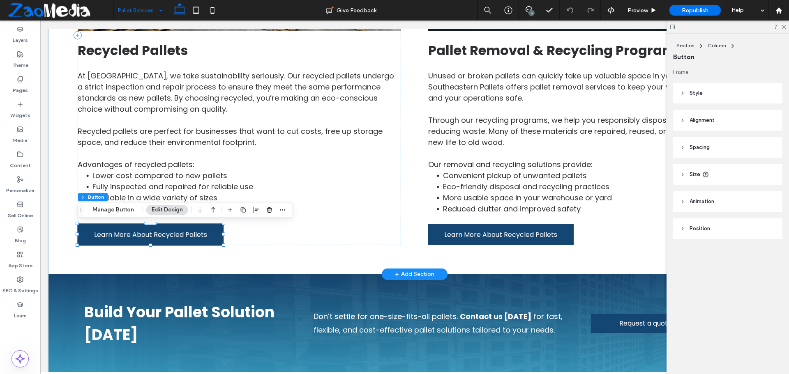
type input "**"
click at [112, 208] on button "Manage Button" at bounding box center [113, 210] width 52 height 10
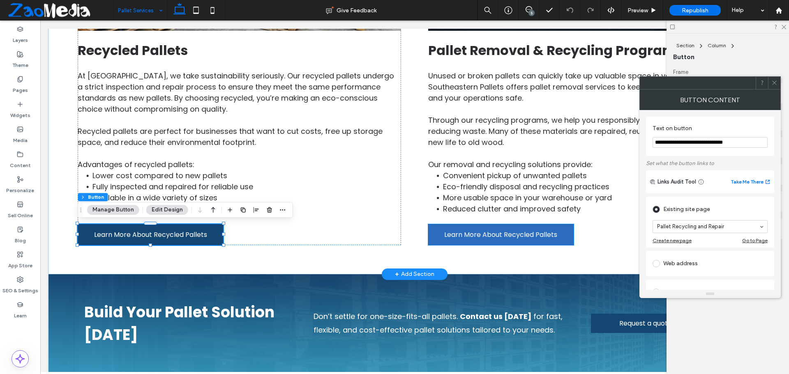
click at [460, 230] on span "Learn More About Recycled Pallets" at bounding box center [500, 235] width 113 height 10
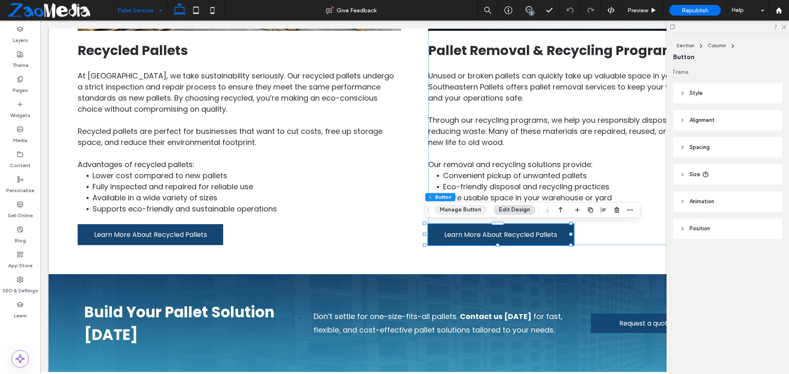
click at [459, 209] on button "Manage Button" at bounding box center [460, 210] width 52 height 10
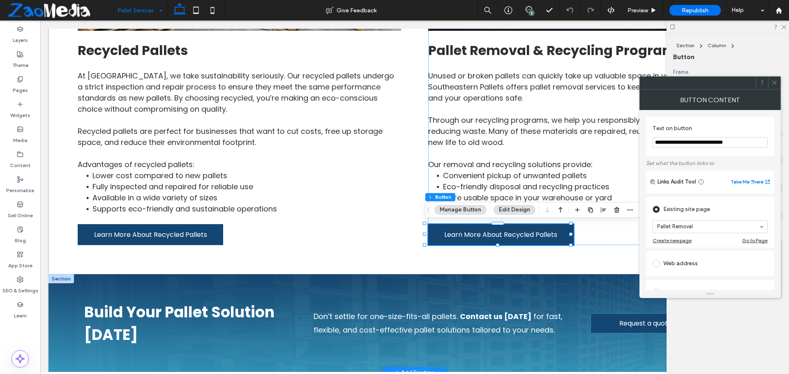
click at [604, 324] on link "Request a quote!" at bounding box center [646, 323] width 111 height 19
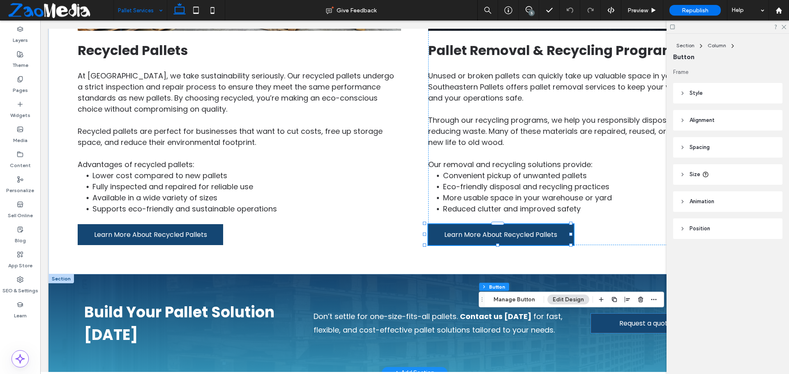
type input "**"
click at [526, 302] on button "Manage Button" at bounding box center [514, 300] width 52 height 10
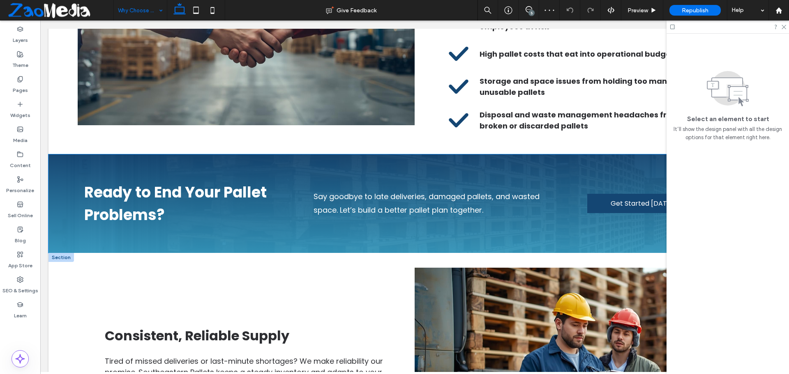
scroll to position [452, 0]
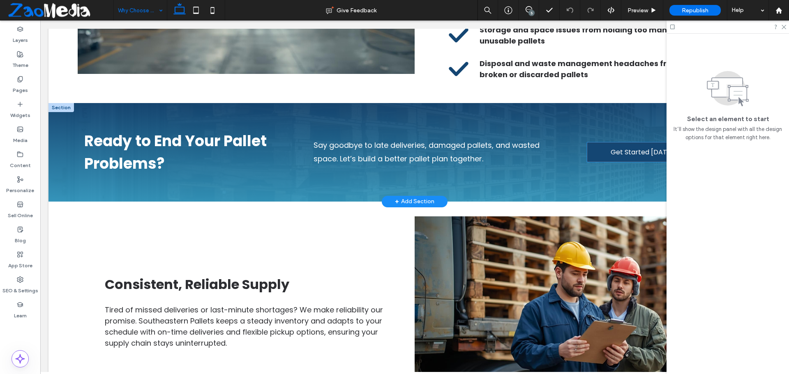
click at [601, 159] on link "Get Started Today!" at bounding box center [642, 152] width 111 height 19
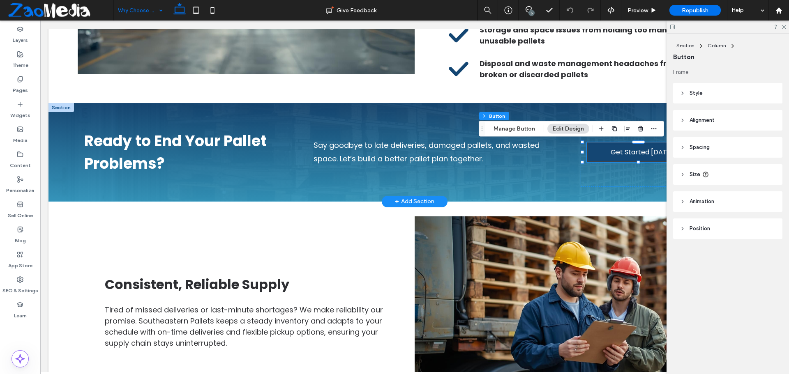
type input "**"
click at [515, 130] on button "Manage Button" at bounding box center [514, 129] width 52 height 10
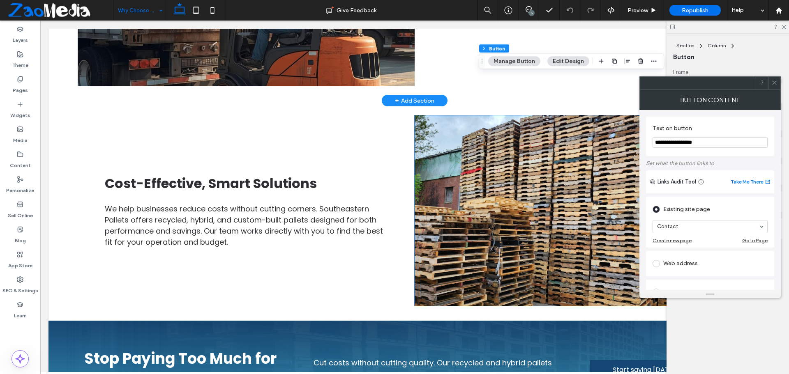
scroll to position [1068, 0]
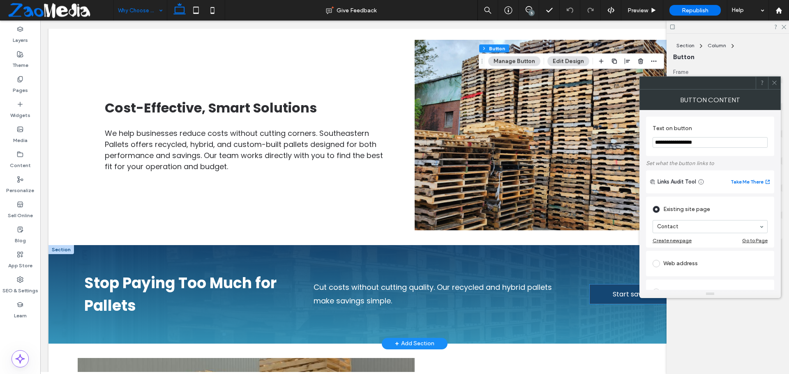
click at [602, 296] on link "Start saving today!" at bounding box center [644, 294] width 111 height 19
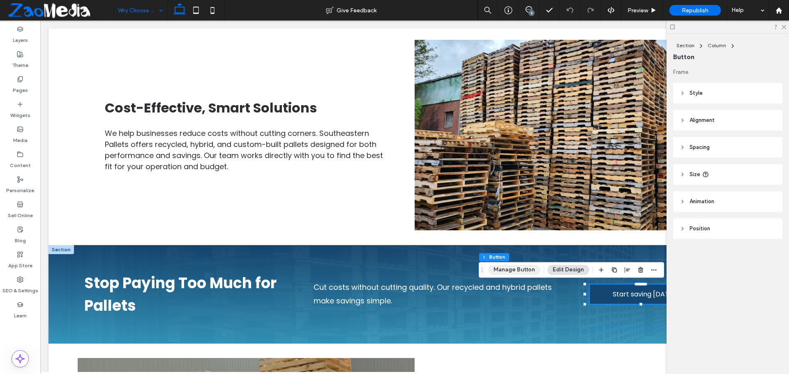
click at [520, 272] on button "Manage Button" at bounding box center [514, 270] width 52 height 10
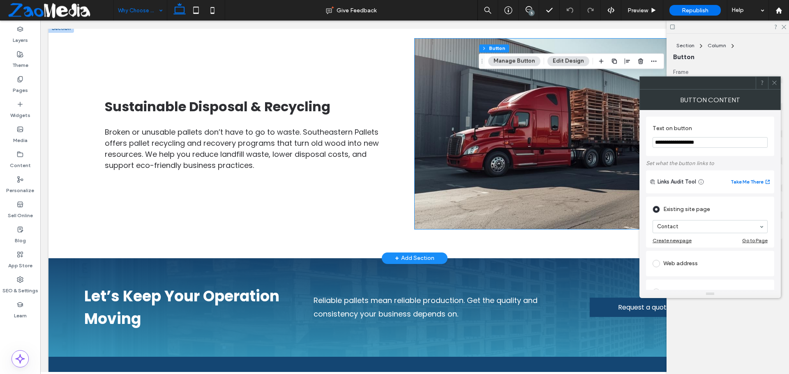
scroll to position [1725, 0]
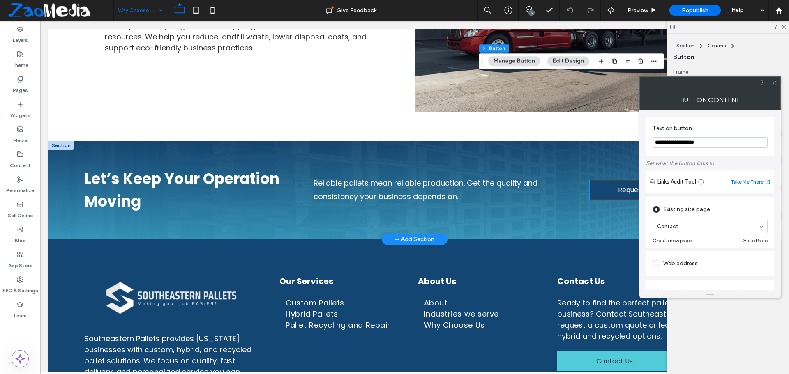
click at [600, 193] on link "Request a quote!" at bounding box center [644, 189] width 111 height 19
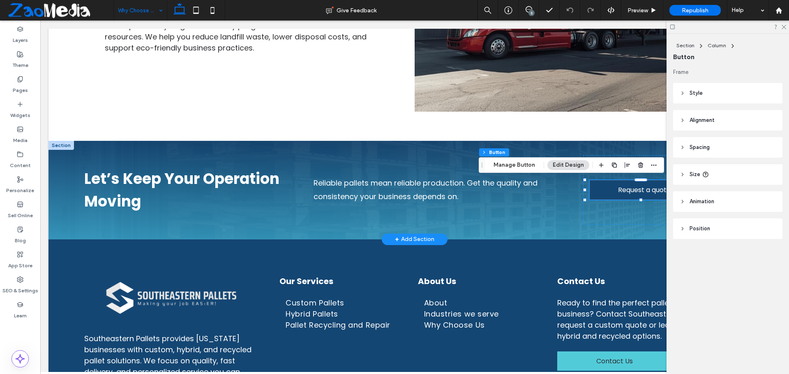
type input "**"
click at [518, 168] on button "Manage Button" at bounding box center [514, 165] width 52 height 10
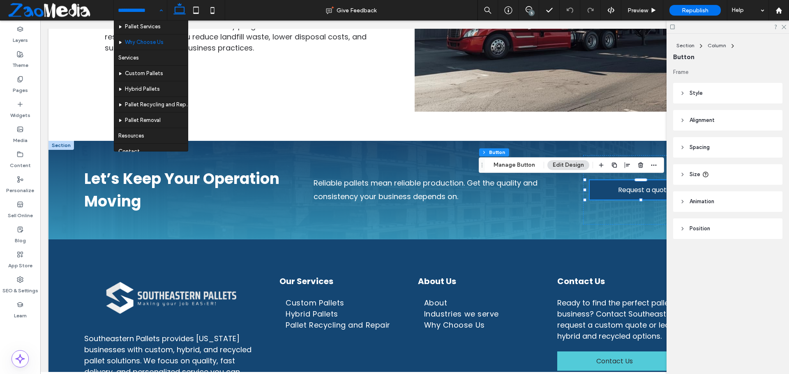
scroll to position [71, 0]
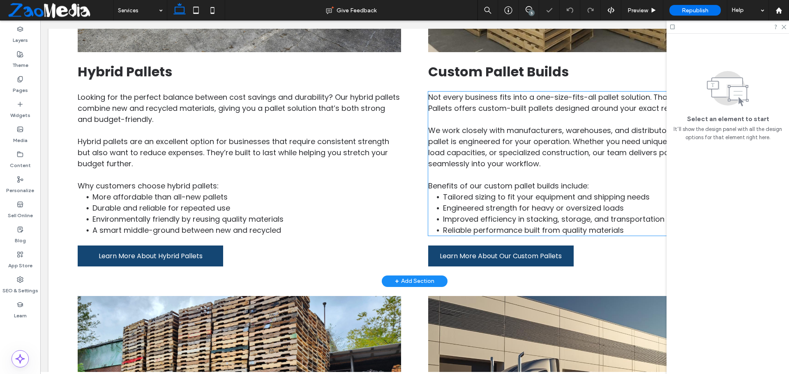
scroll to position [534, 0]
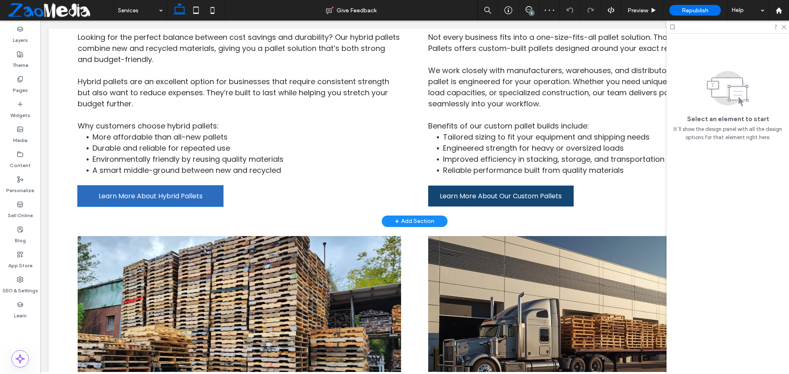
click at [103, 201] on link "Learn More About Hybrid Pallets" at bounding box center [150, 196] width 145 height 21
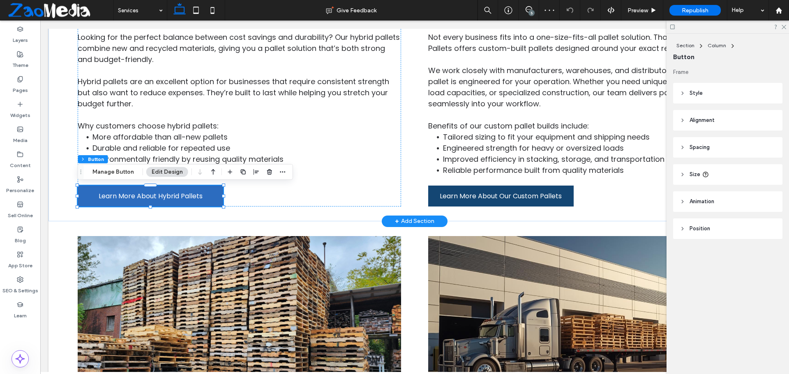
type input "**"
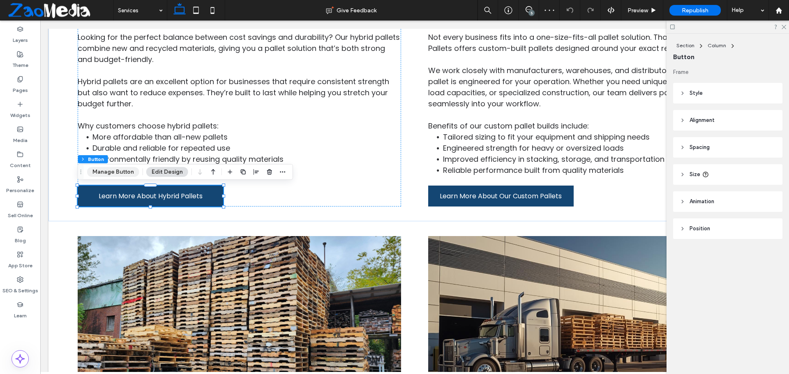
click at [109, 172] on button "Manage Button" at bounding box center [113, 172] width 52 height 10
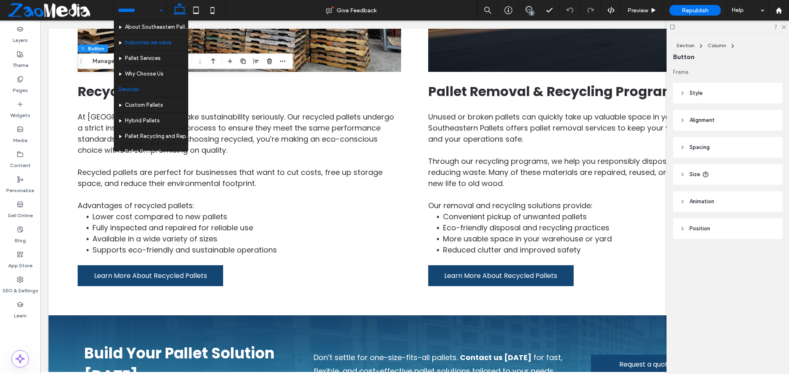
scroll to position [41, 0]
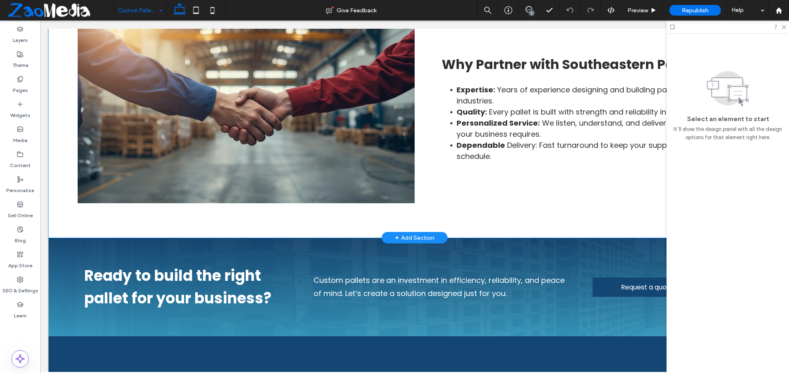
scroll to position [1232, 0]
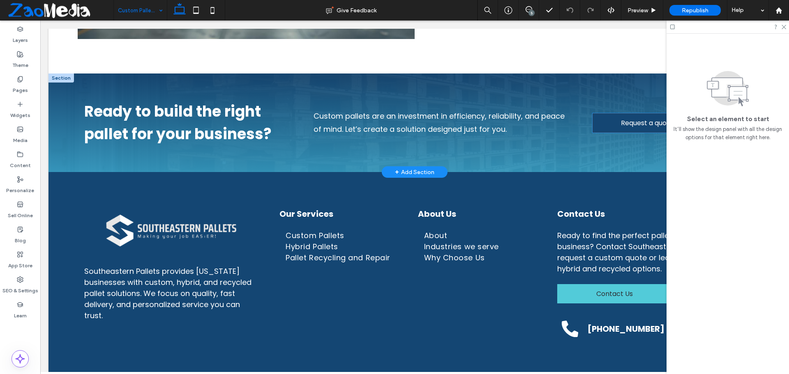
click at [599, 122] on link "Request a quote!" at bounding box center [647, 122] width 111 height 19
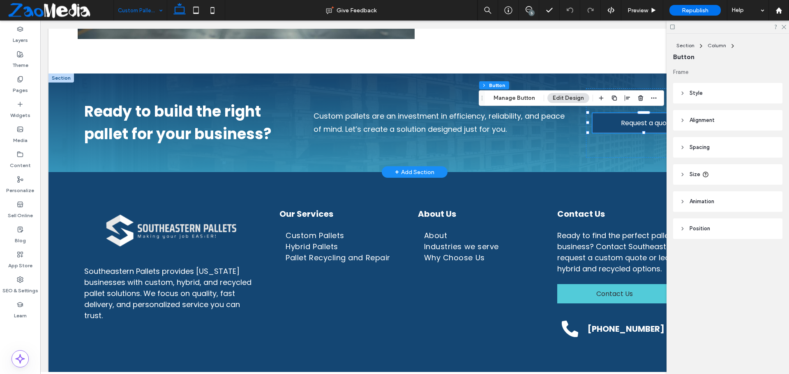
type input "**"
click at [519, 101] on button "Manage Button" at bounding box center [514, 98] width 52 height 10
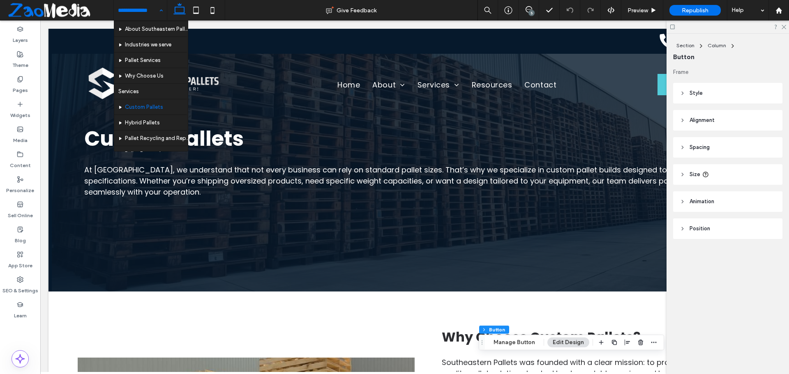
scroll to position [71, 0]
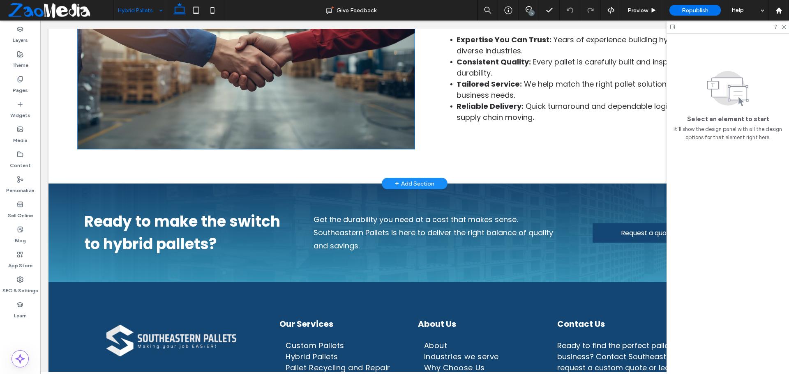
scroll to position [1068, 0]
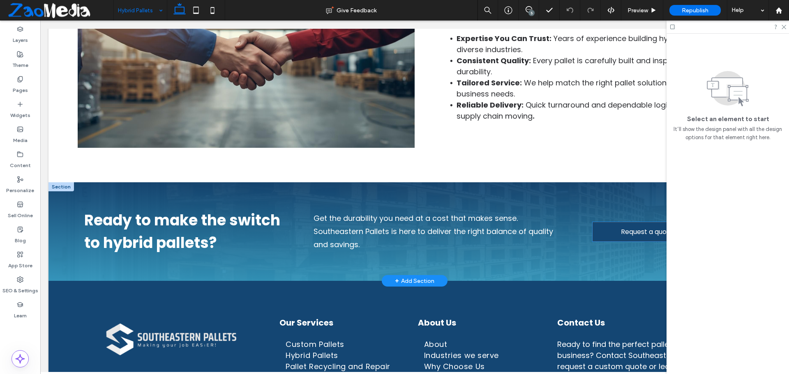
click at [613, 230] on link "Request a quote!" at bounding box center [647, 231] width 111 height 19
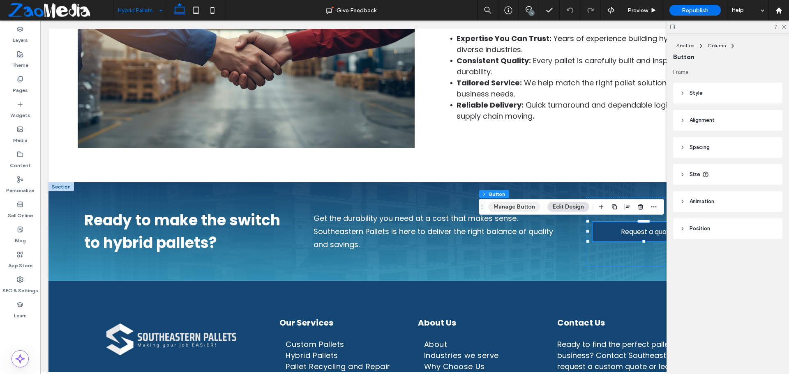
click at [523, 207] on button "Manage Button" at bounding box center [514, 207] width 52 height 10
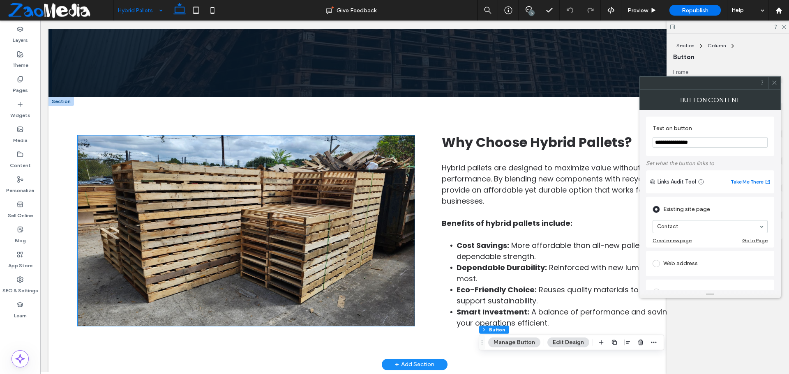
scroll to position [0, 0]
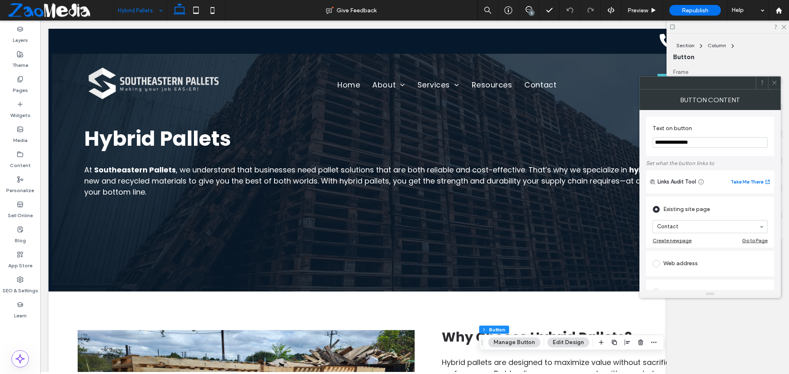
drag, startPoint x: 152, startPoint y: 11, endPoint x: 152, endPoint y: 18, distance: 7.0
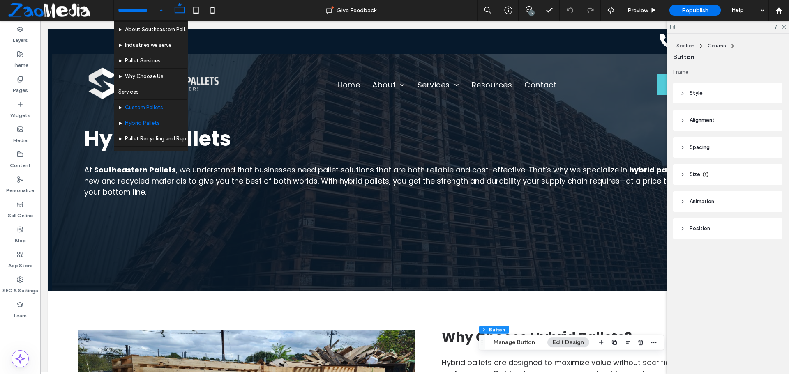
scroll to position [71, 0]
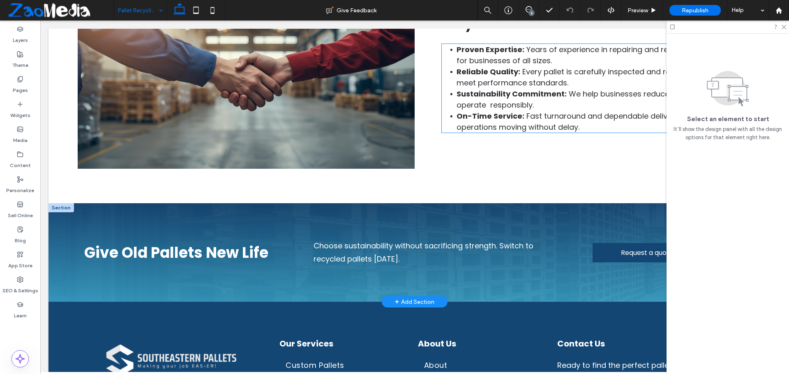
scroll to position [1030, 0]
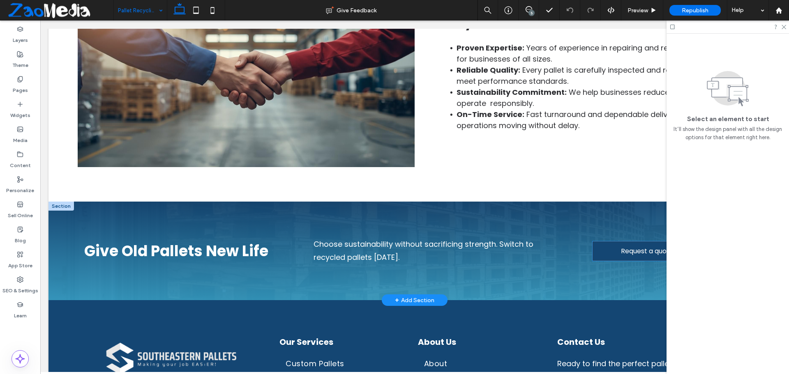
click at [609, 258] on link "Request a quote!" at bounding box center [647, 250] width 111 height 19
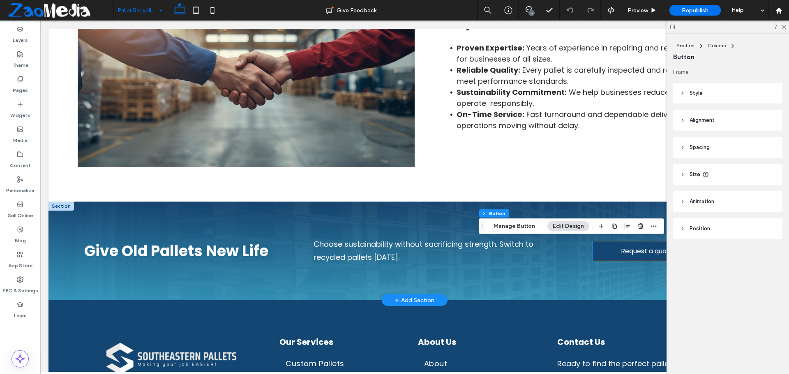
type input "**"
click at [506, 226] on button "Manage Button" at bounding box center [514, 226] width 52 height 10
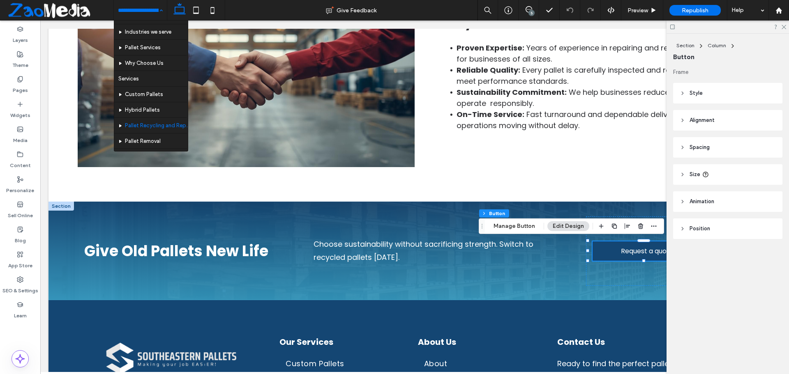
scroll to position [71, 0]
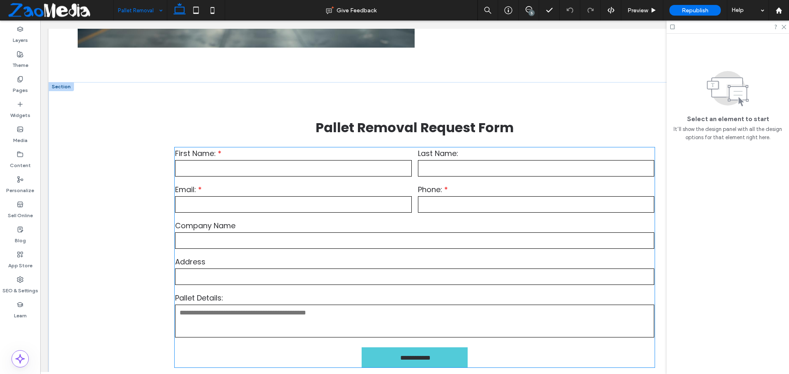
scroll to position [1273, 0]
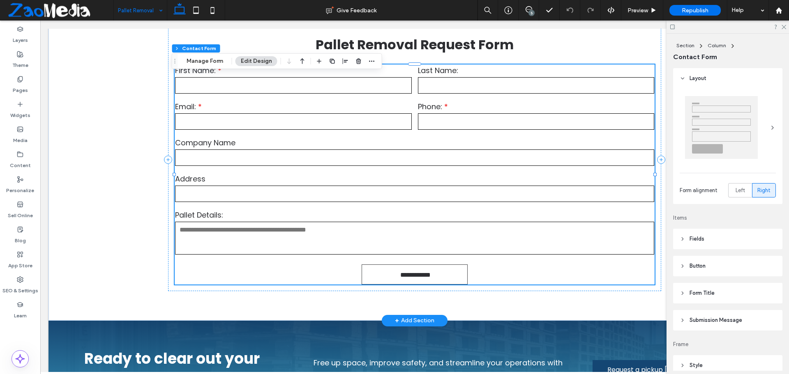
type input "*"
type input "***"
type input "*"
type input "***"
click at [190, 58] on button "Manage Form" at bounding box center [204, 61] width 47 height 10
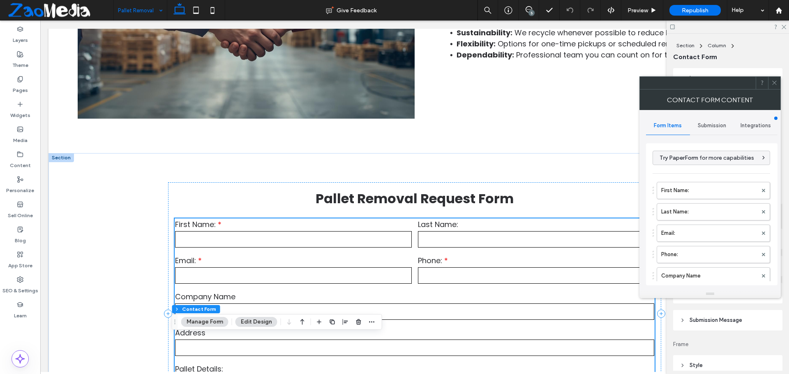
scroll to position [1191, 0]
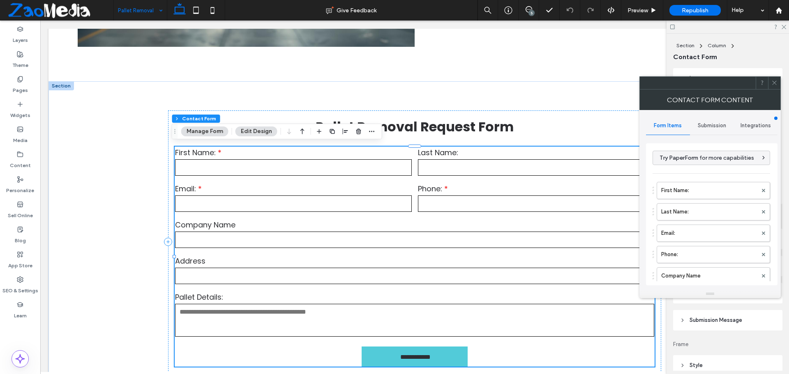
click at [714, 123] on span "Submission" at bounding box center [711, 125] width 28 height 7
click at [708, 166] on label "New submission notification" at bounding box center [712, 164] width 110 height 16
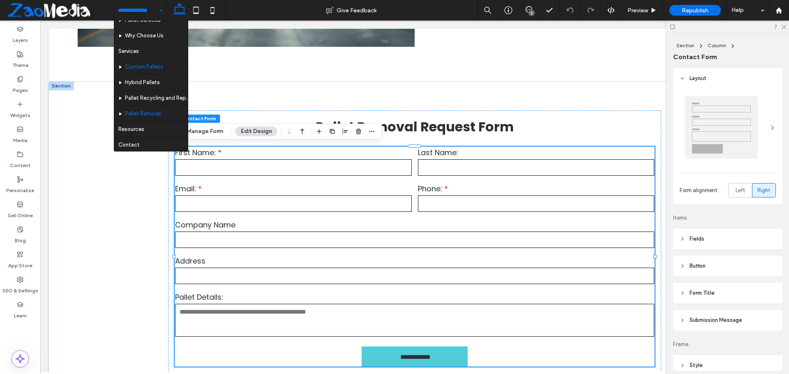
scroll to position [71, 0]
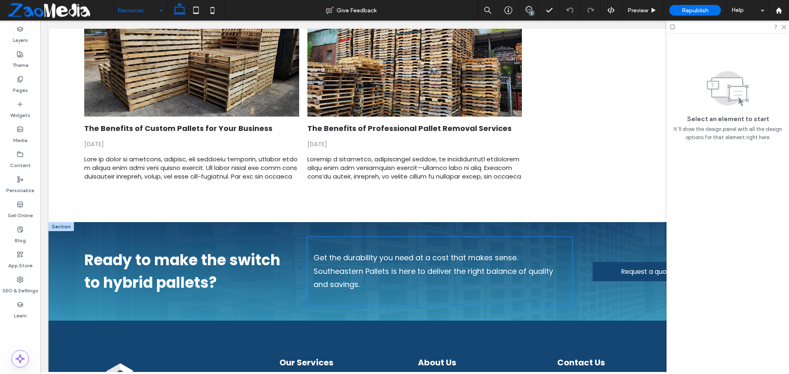
scroll to position [370, 0]
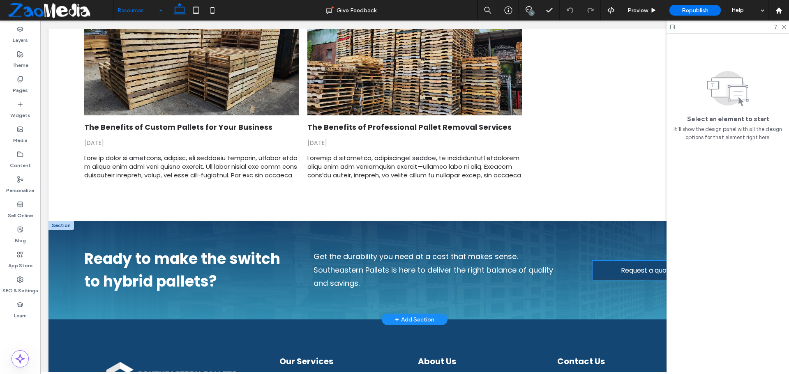
click at [600, 271] on link "Request a quote!" at bounding box center [647, 270] width 111 height 19
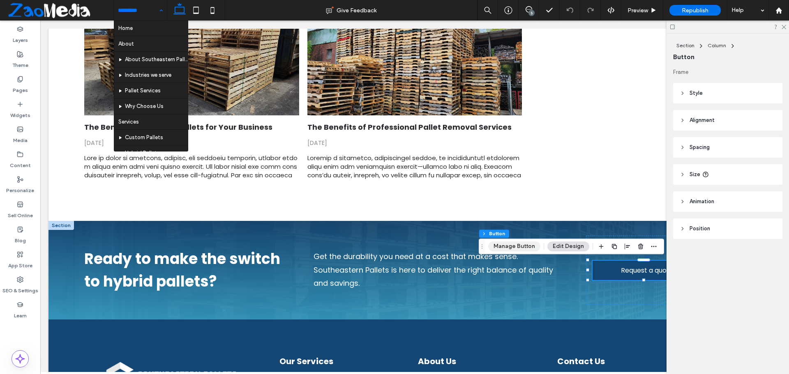
click at [517, 244] on button "Manage Button" at bounding box center [514, 246] width 52 height 10
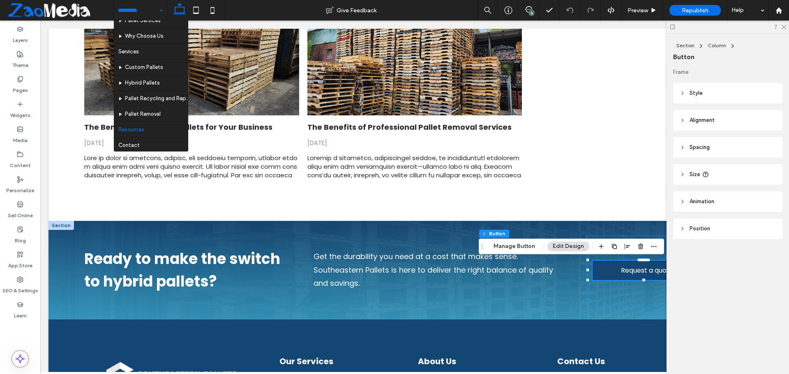
scroll to position [71, 0]
